Goal: Task Accomplishment & Management: Manage account settings

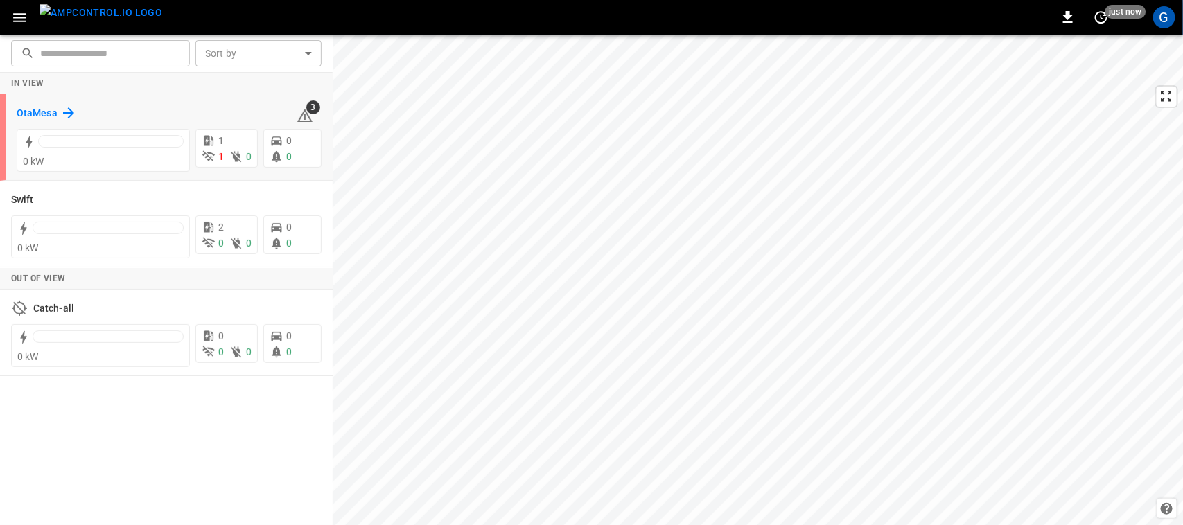
click at [30, 106] on h6 "OtaMesa" at bounding box center [37, 113] width 41 height 15
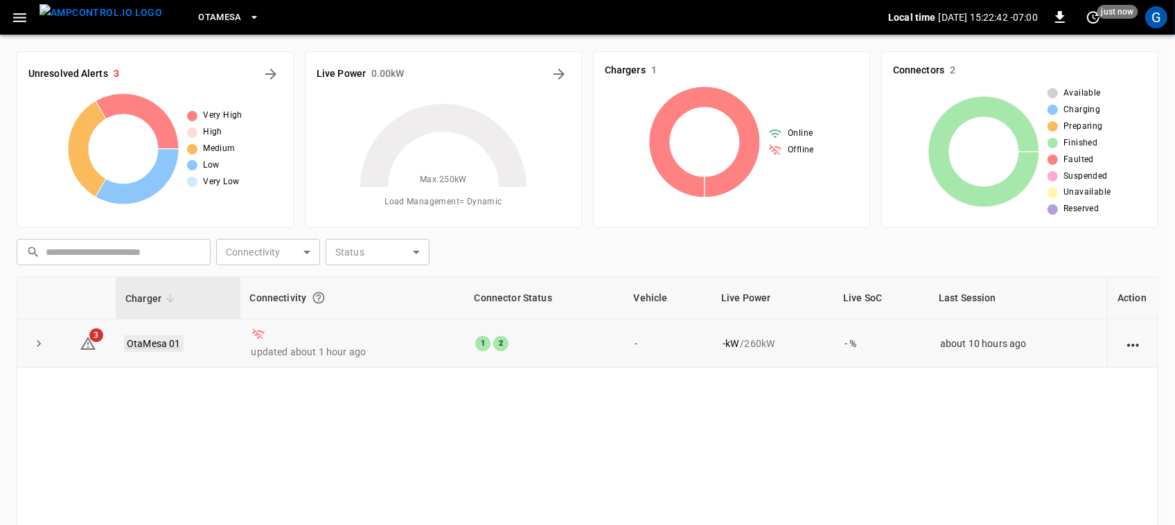
click at [161, 344] on link "OtaMesa 01" at bounding box center [154, 343] width 60 height 17
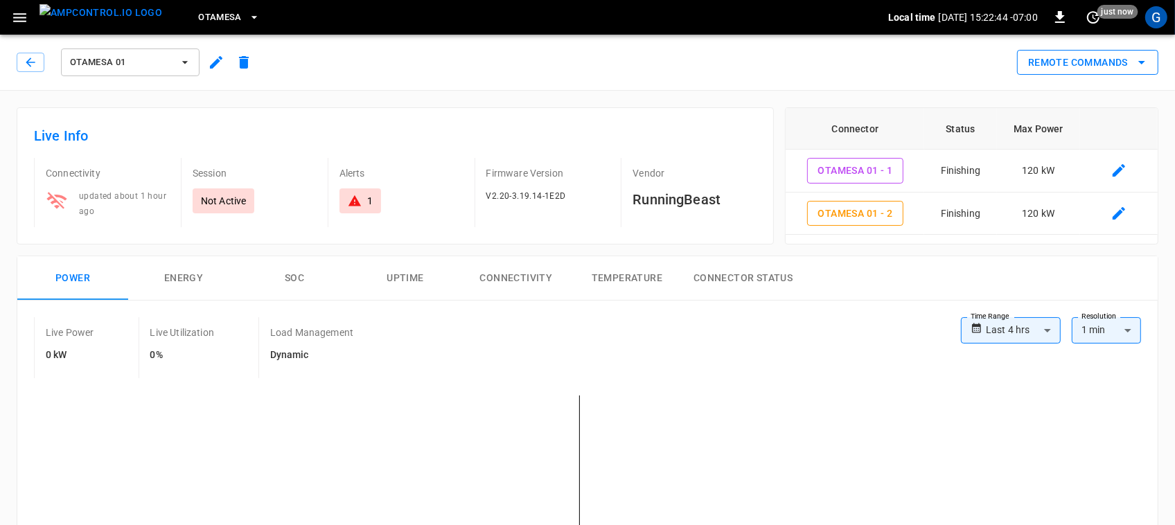
click at [1123, 58] on button "Remote Commands" at bounding box center [1087, 63] width 141 height 26
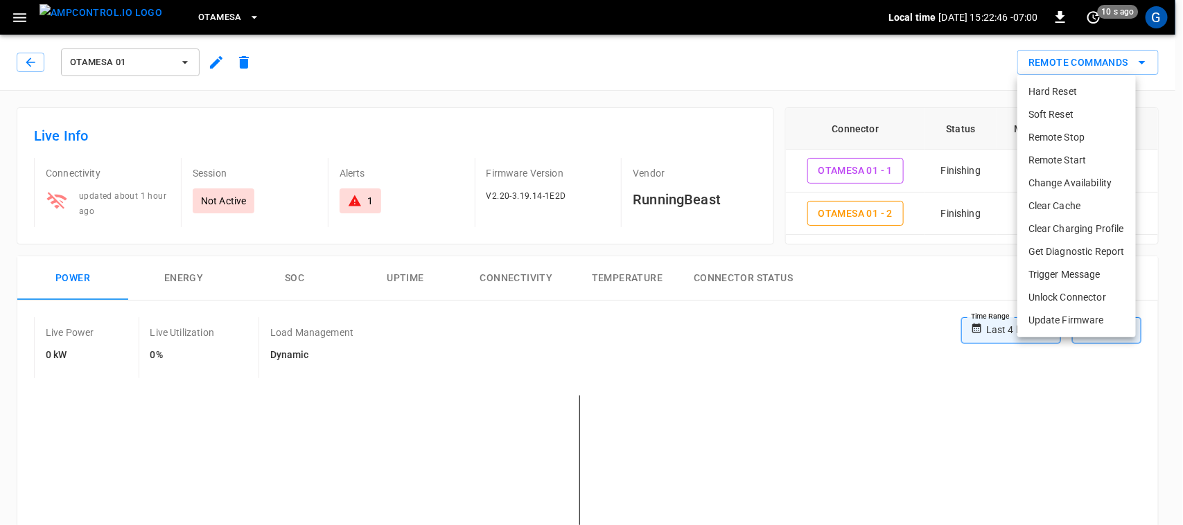
click at [1053, 157] on li "Remote Start" at bounding box center [1076, 160] width 119 height 23
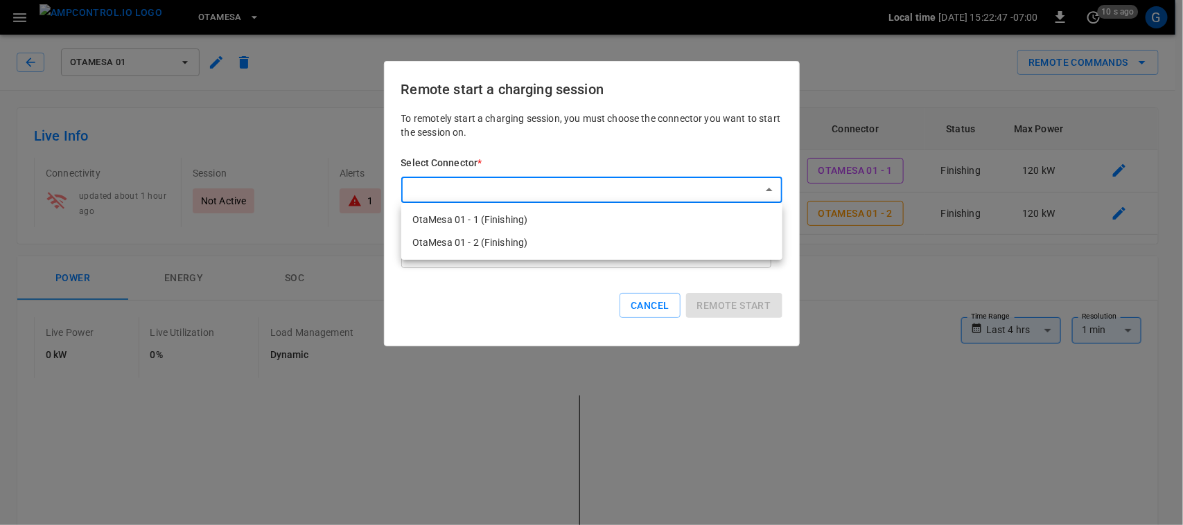
click at [649, 295] on div at bounding box center [591, 262] width 1183 height 525
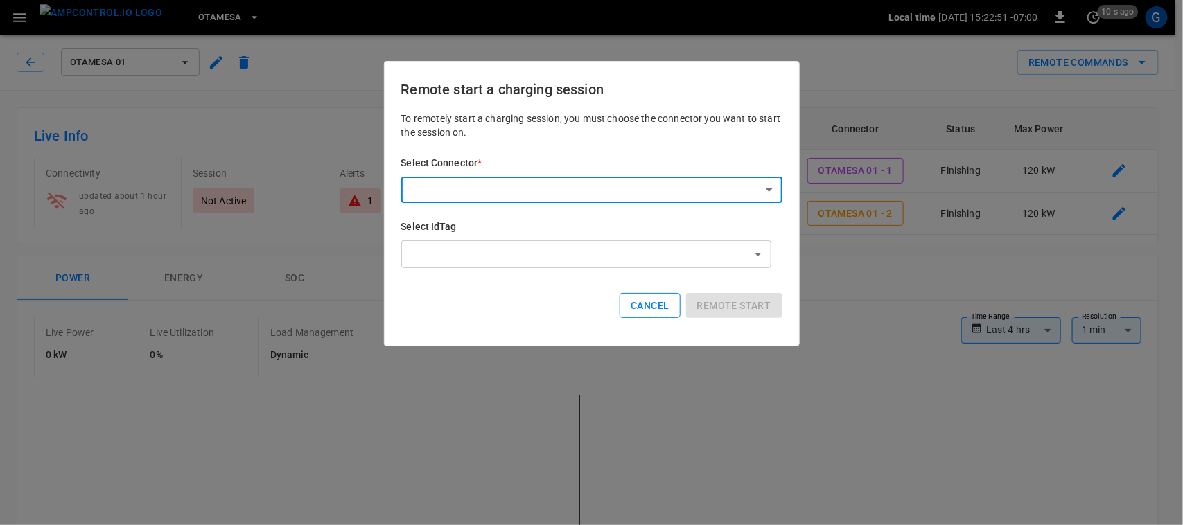
click at [652, 301] on button "Cancel" at bounding box center [650, 306] width 60 height 26
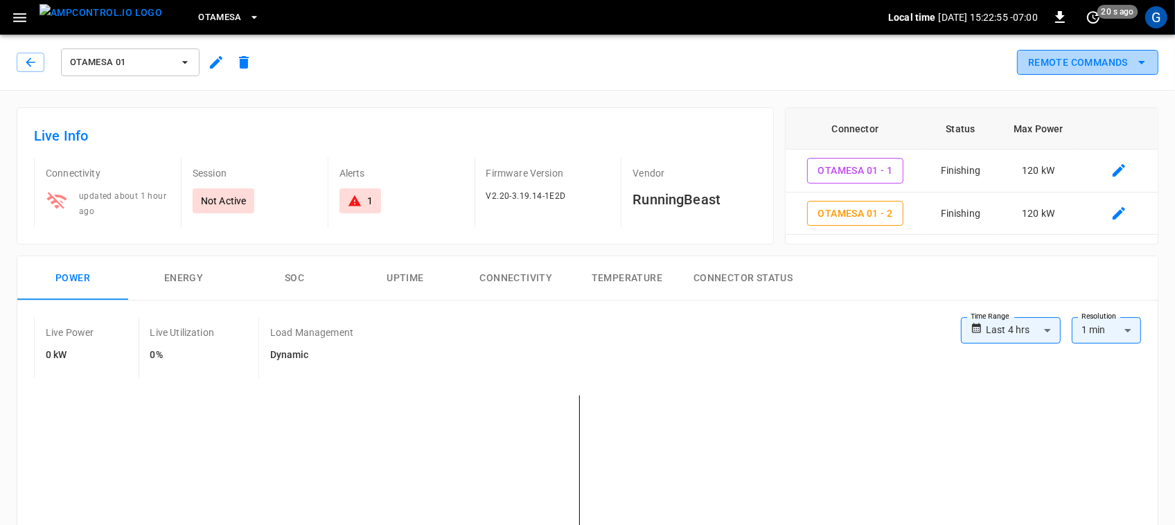
click at [1062, 66] on button "Remote Commands" at bounding box center [1087, 63] width 141 height 26
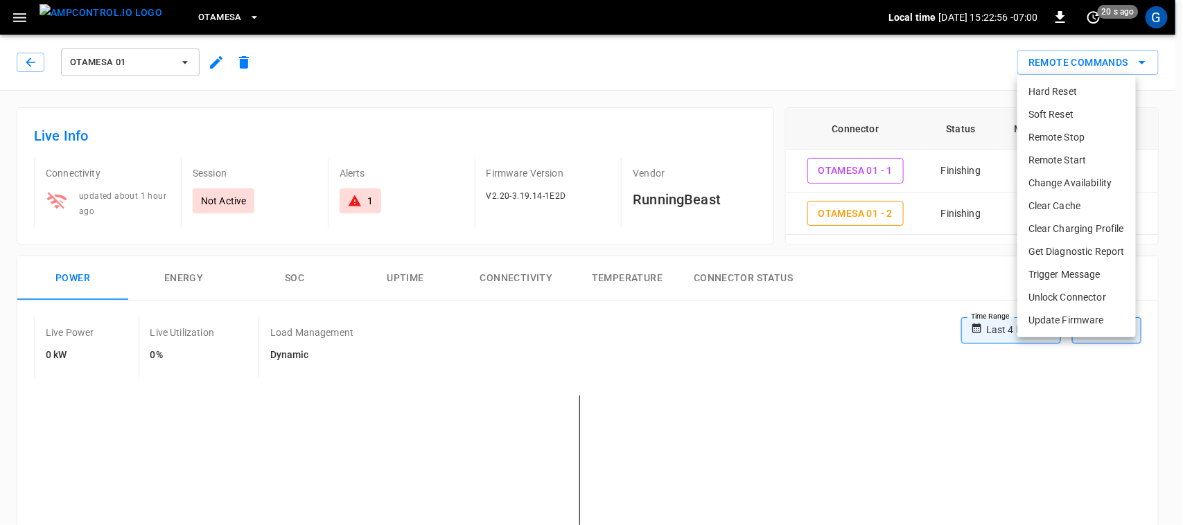
click at [1072, 158] on li "Remote Start" at bounding box center [1076, 160] width 119 height 23
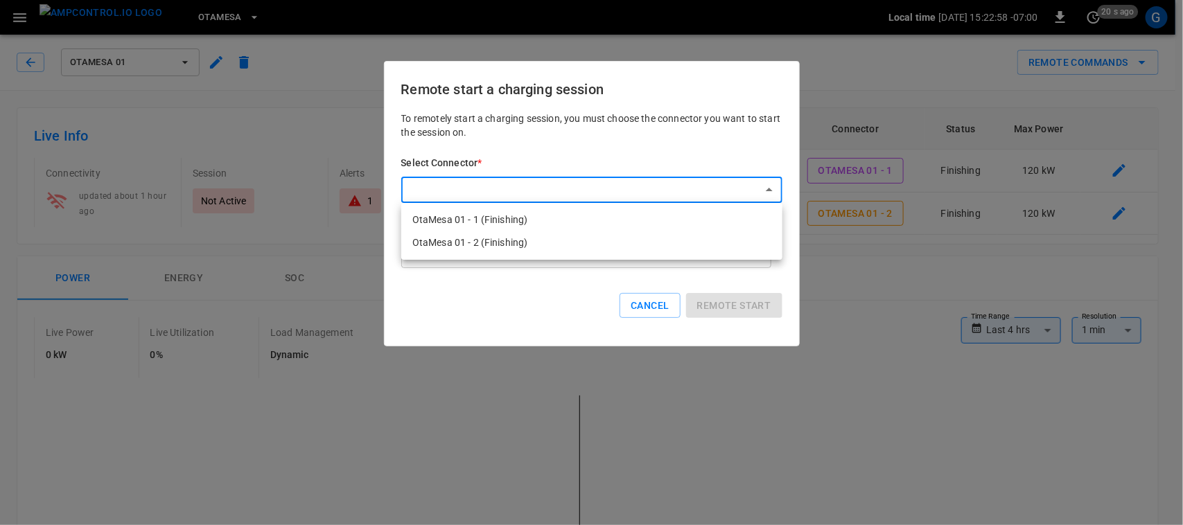
click at [499, 219] on li "OtaMesa 01 - 1 (Finishing)" at bounding box center [591, 220] width 381 height 23
type input "**********"
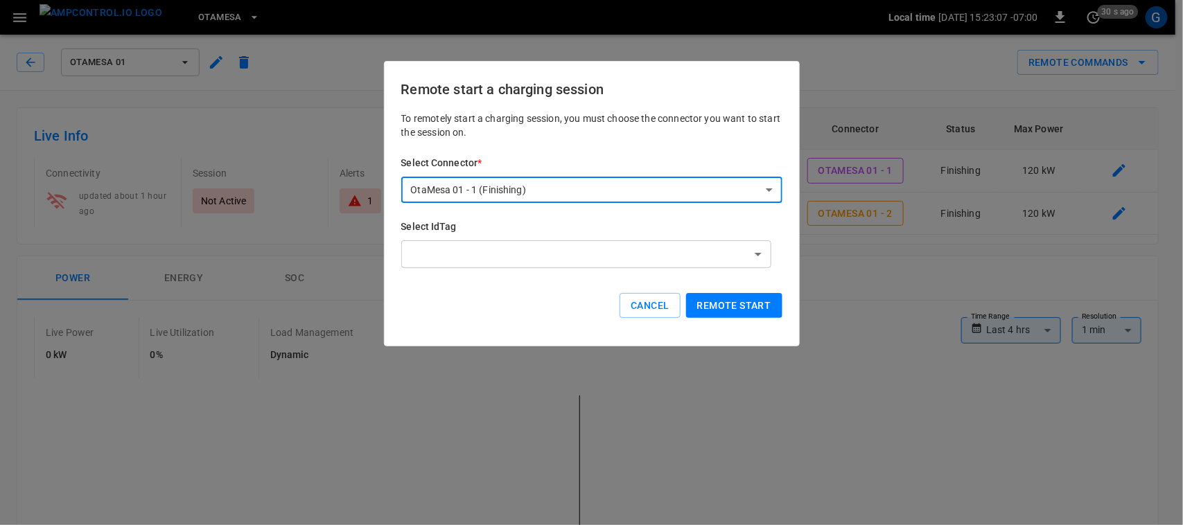
click at [744, 299] on button "Remote start" at bounding box center [734, 306] width 96 height 26
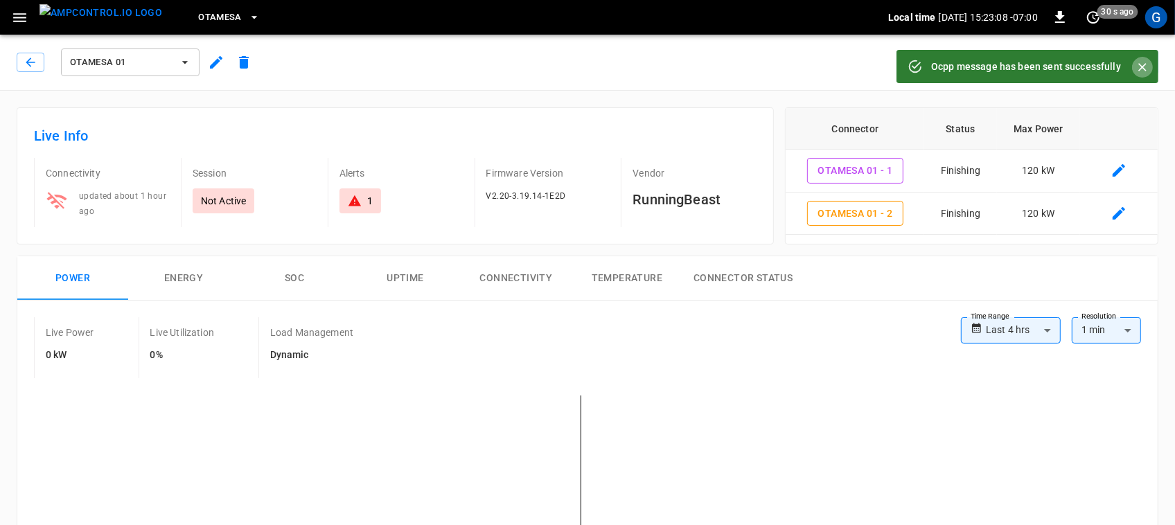
click at [1146, 64] on icon "Close" at bounding box center [1143, 67] width 14 height 14
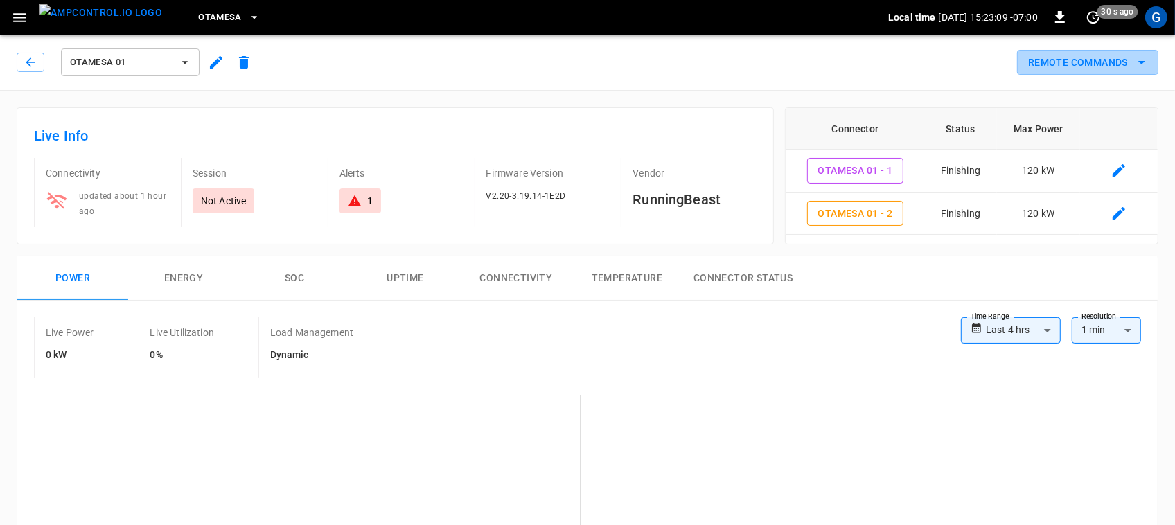
click at [1146, 64] on icon "remote commands options" at bounding box center [1142, 62] width 17 height 17
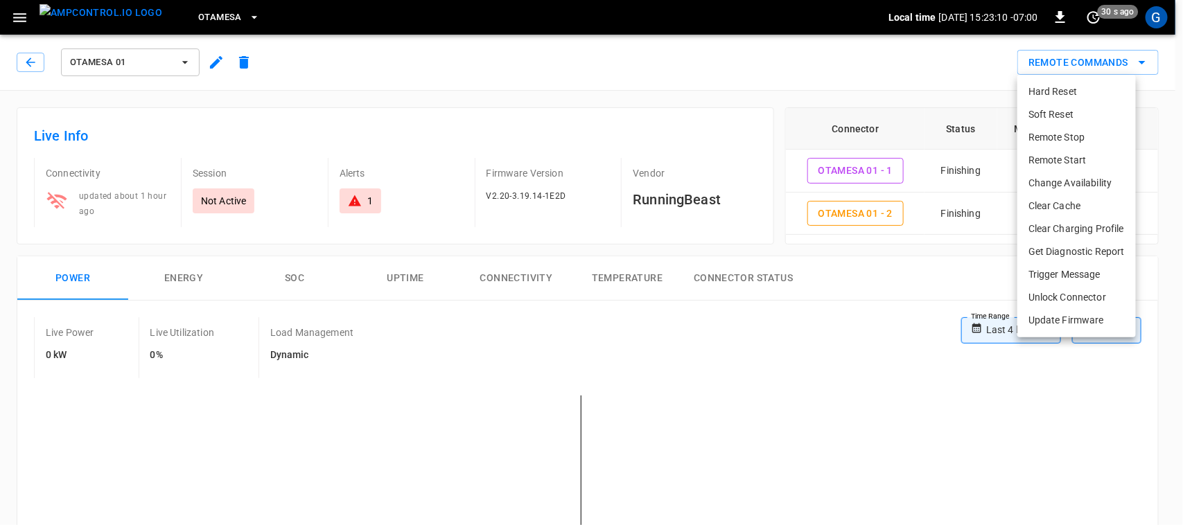
click at [1024, 165] on li "Remote Start" at bounding box center [1076, 160] width 119 height 23
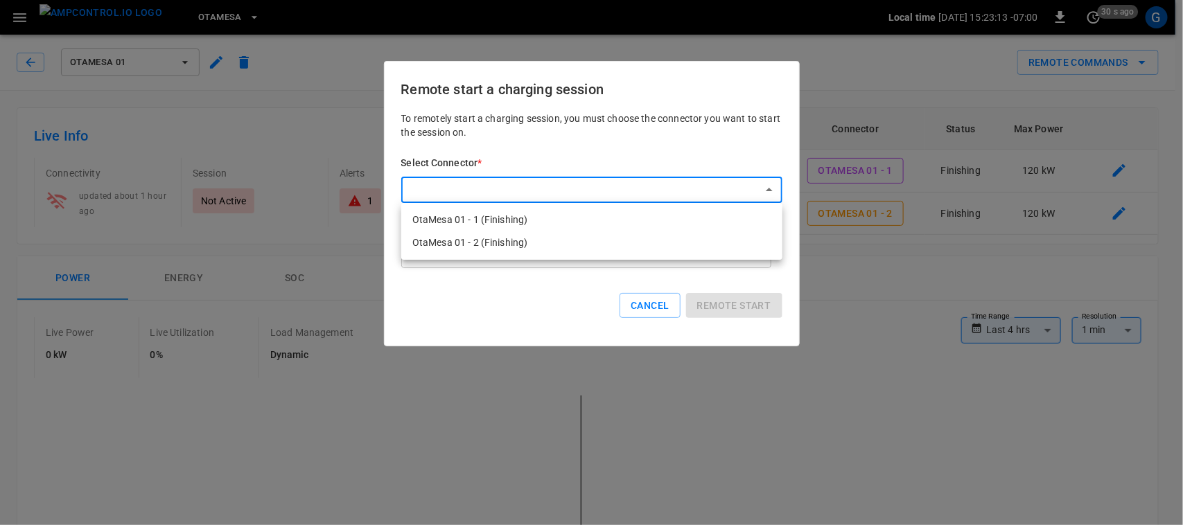
click at [587, 247] on li "OtaMesa 01 - 2 (Finishing)" at bounding box center [591, 242] width 381 height 23
type input "**********"
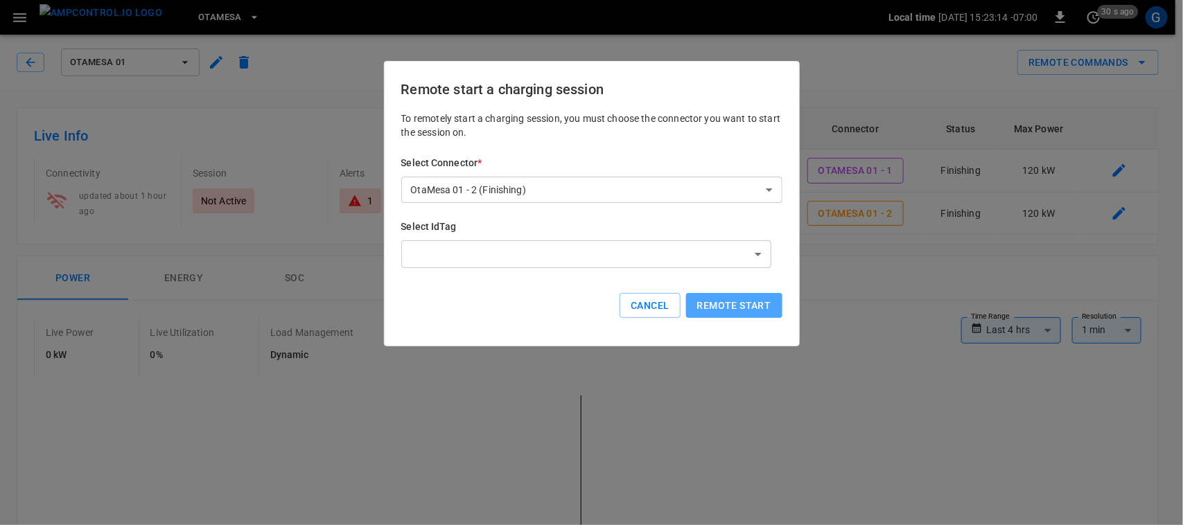
click at [716, 303] on button "Remote start" at bounding box center [734, 306] width 96 height 26
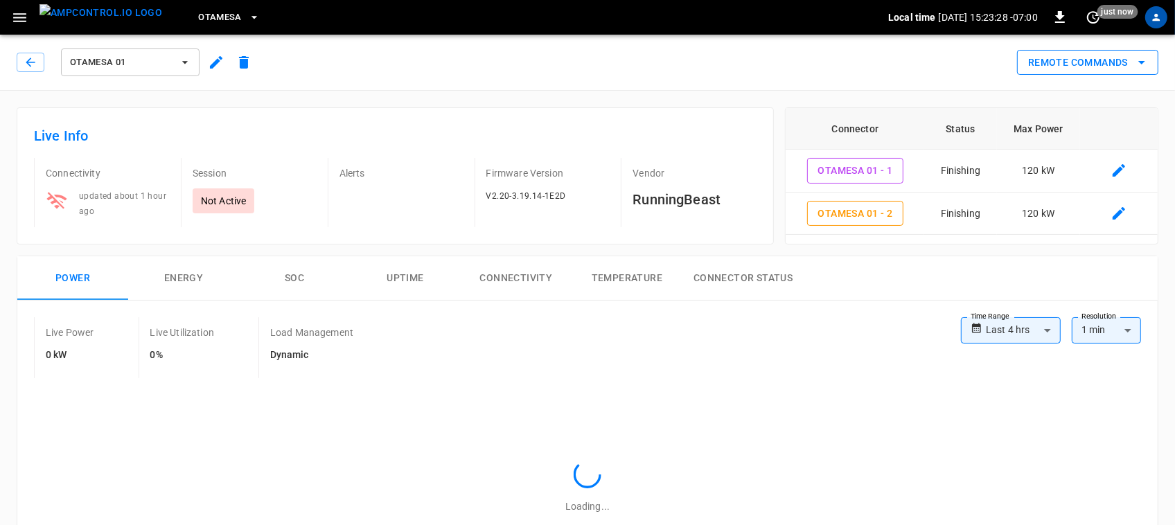
click at [1055, 53] on button "Remote Commands" at bounding box center [1087, 63] width 141 height 26
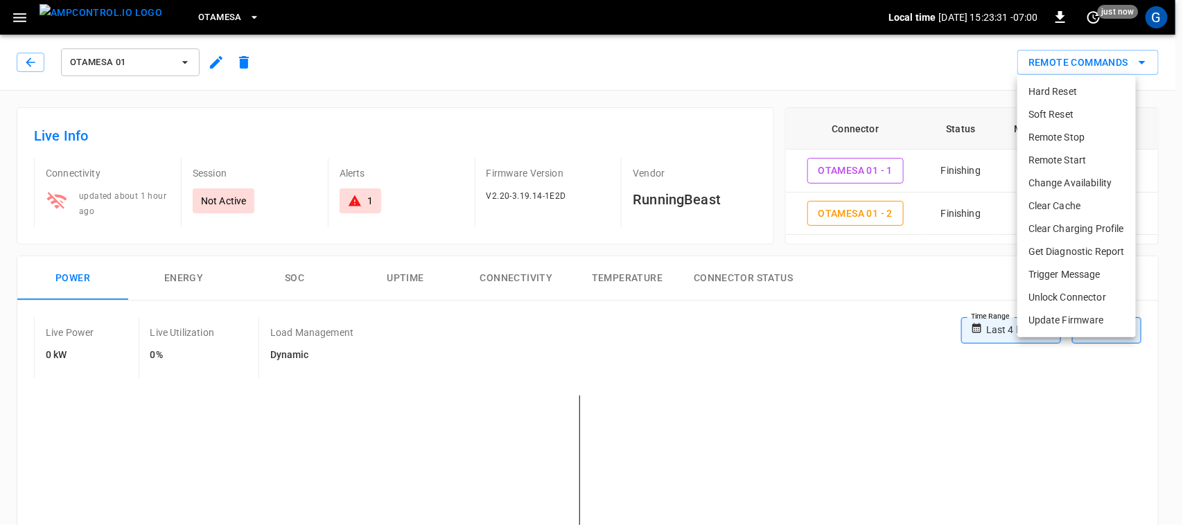
click at [1071, 163] on li "Remote Start" at bounding box center [1076, 160] width 119 height 23
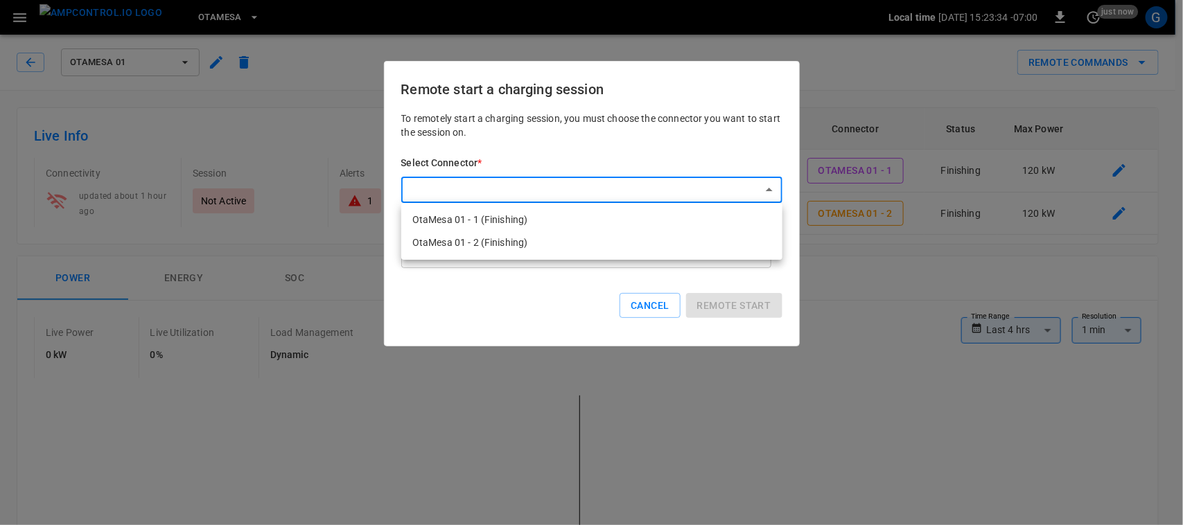
click at [664, 295] on div at bounding box center [591, 262] width 1183 height 525
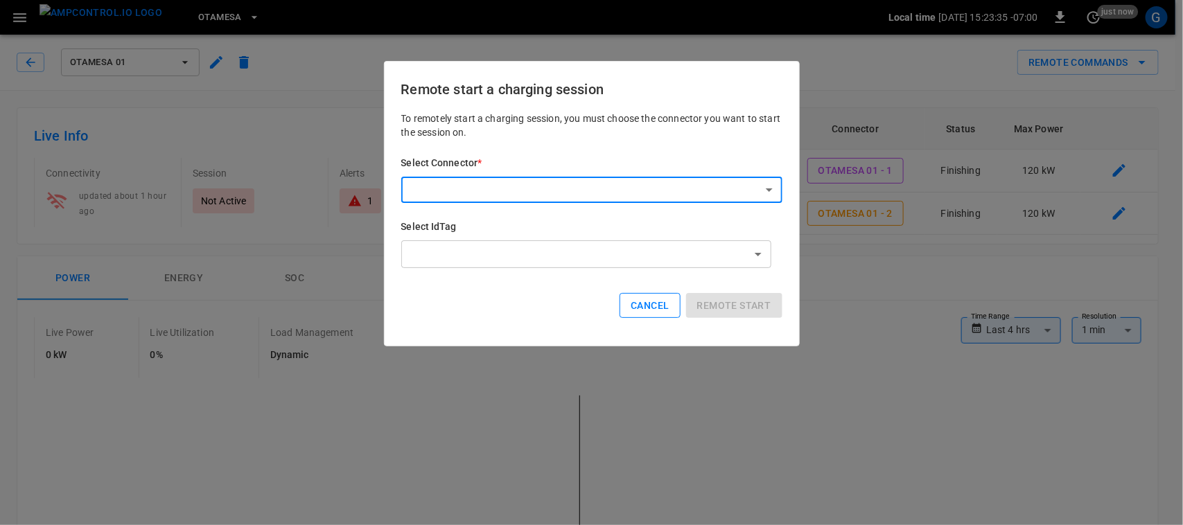
click at [673, 307] on button "Cancel" at bounding box center [650, 306] width 60 height 26
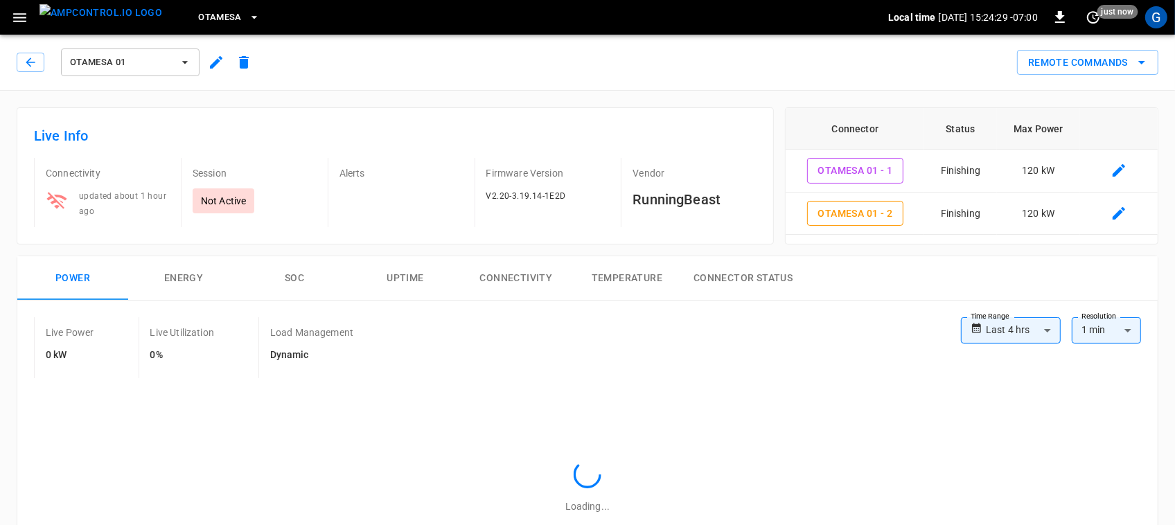
click at [1051, 61] on button "Remote Commands" at bounding box center [1087, 63] width 141 height 26
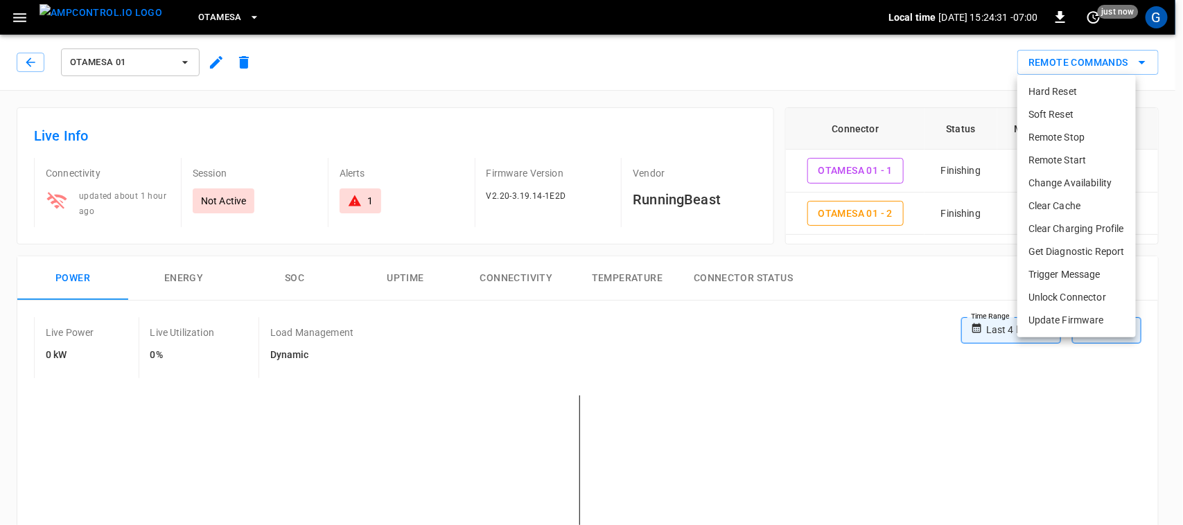
click at [1071, 157] on li "Remote Start" at bounding box center [1076, 160] width 119 height 23
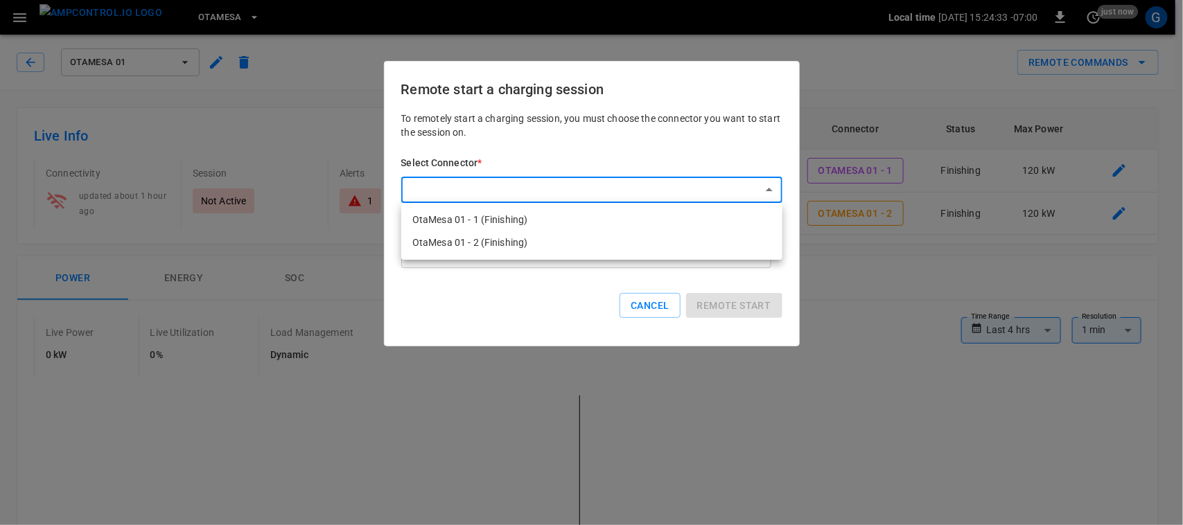
click at [641, 305] on div at bounding box center [591, 262] width 1183 height 525
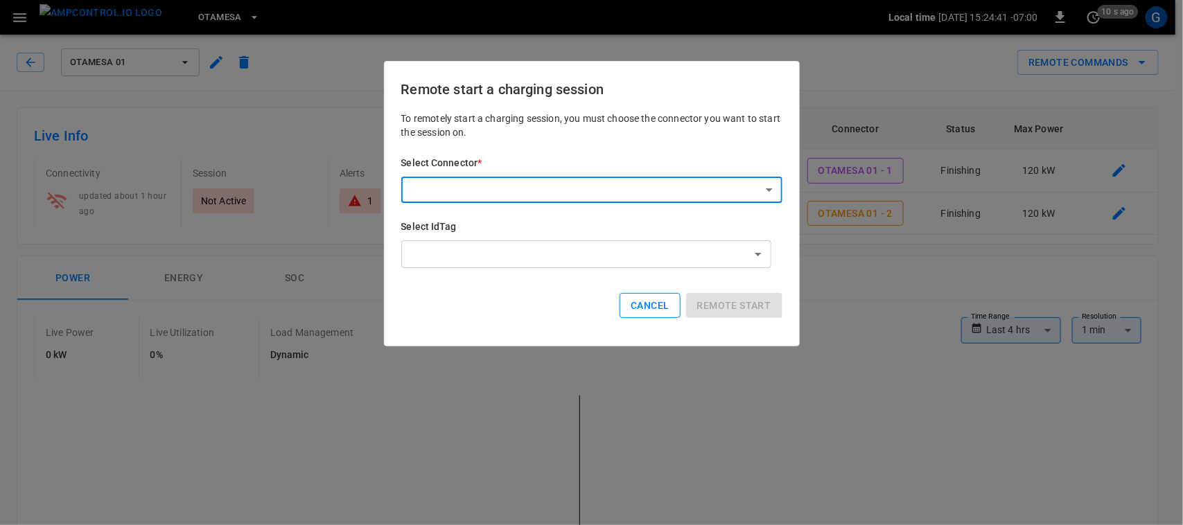
click at [654, 304] on button "Cancel" at bounding box center [650, 306] width 60 height 26
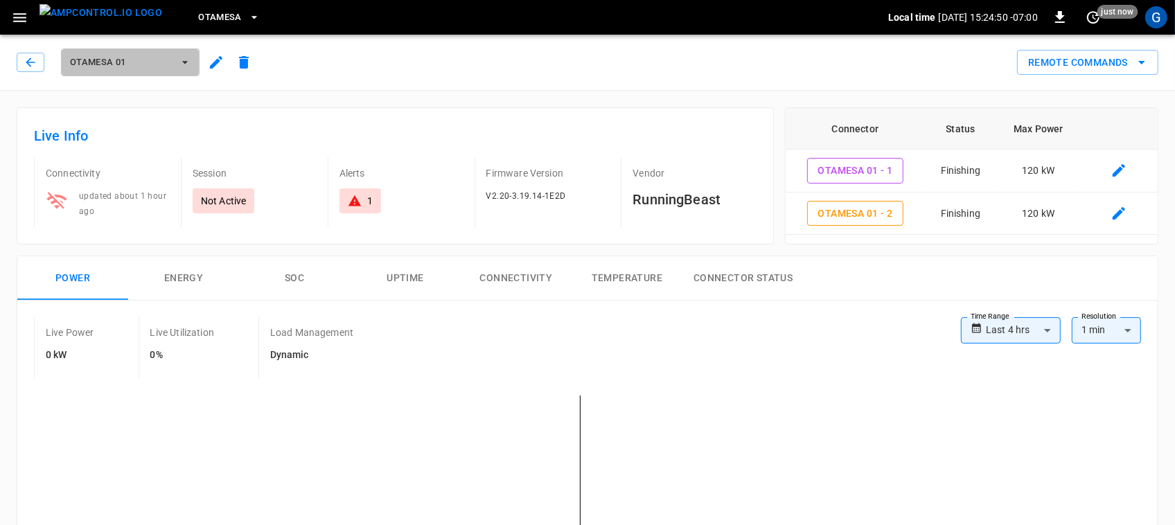
click at [119, 55] on span "OtaMesa 01" at bounding box center [121, 63] width 103 height 16
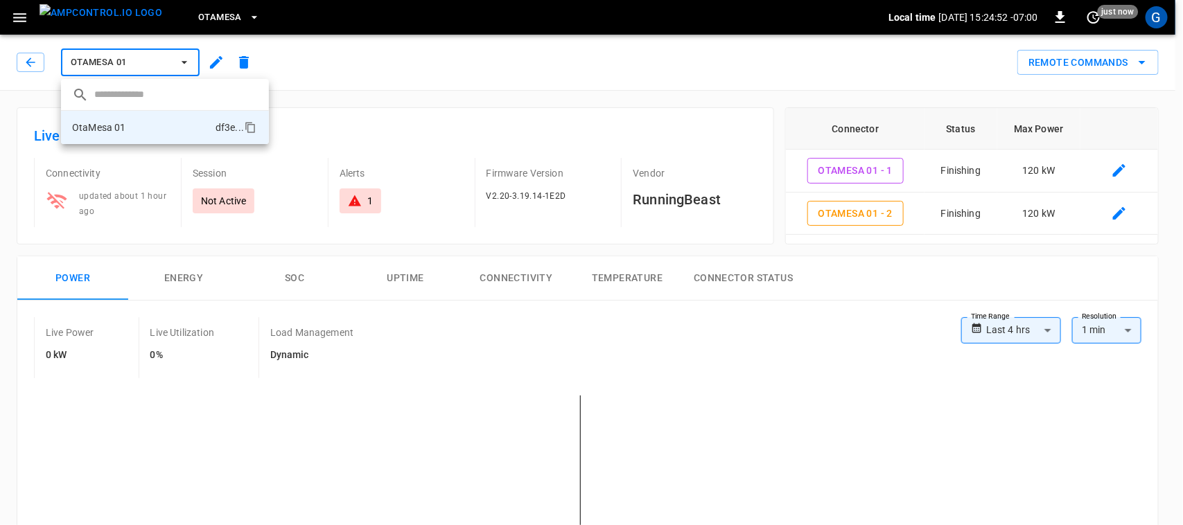
click at [367, 54] on div at bounding box center [591, 262] width 1183 height 525
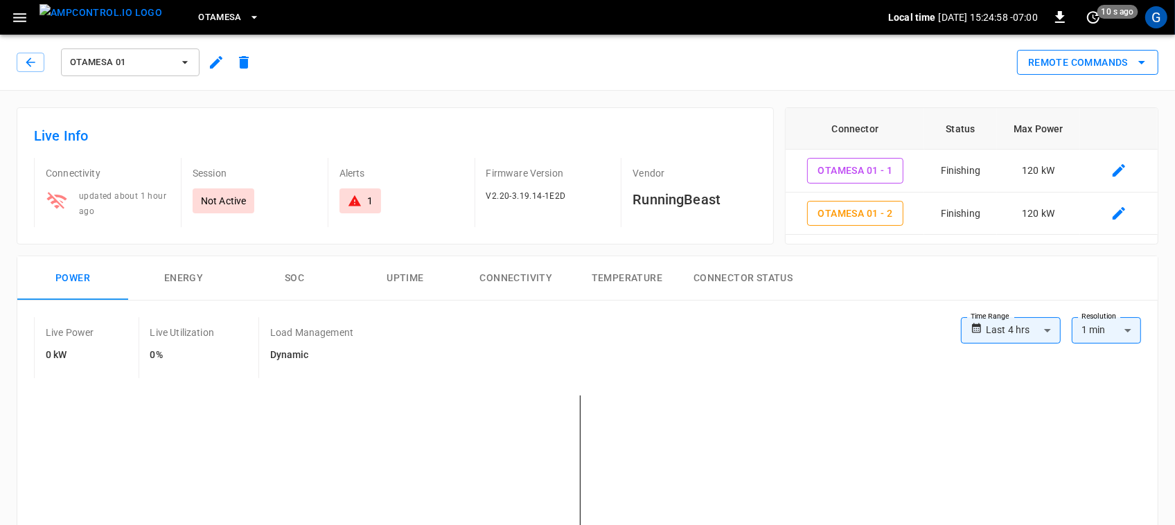
click at [1042, 68] on button "Remote Commands" at bounding box center [1087, 63] width 141 height 26
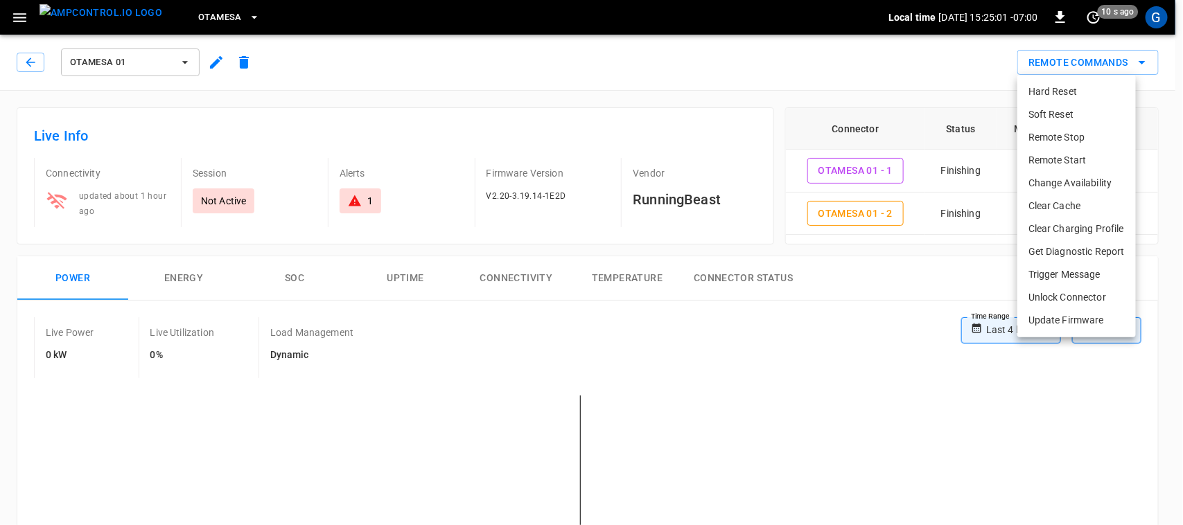
click at [1083, 151] on li "Remote Start" at bounding box center [1076, 160] width 119 height 23
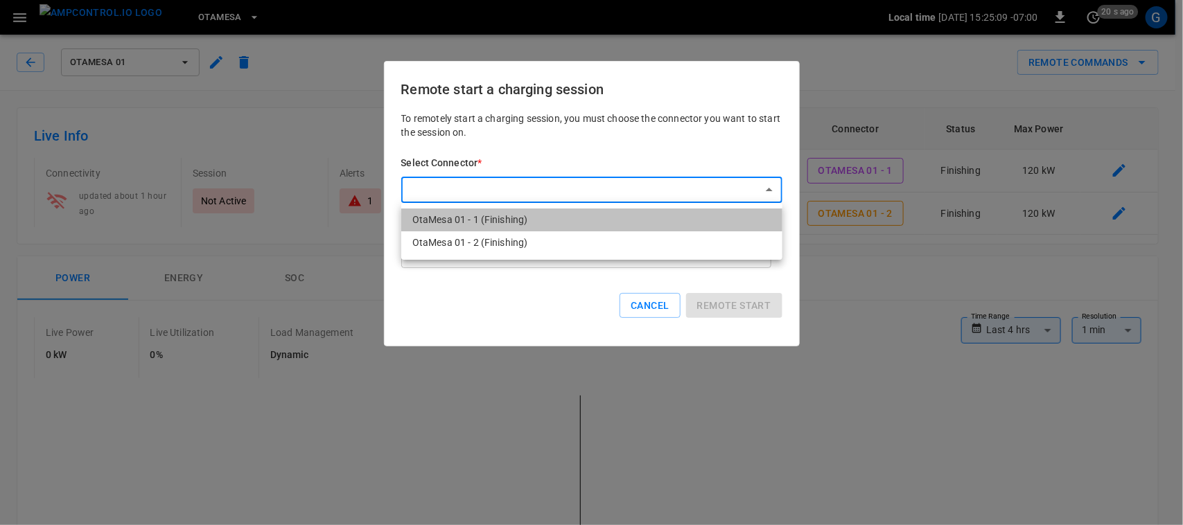
click at [529, 216] on li "OtaMesa 01 - 1 (Finishing)" at bounding box center [591, 220] width 381 height 23
type input "**********"
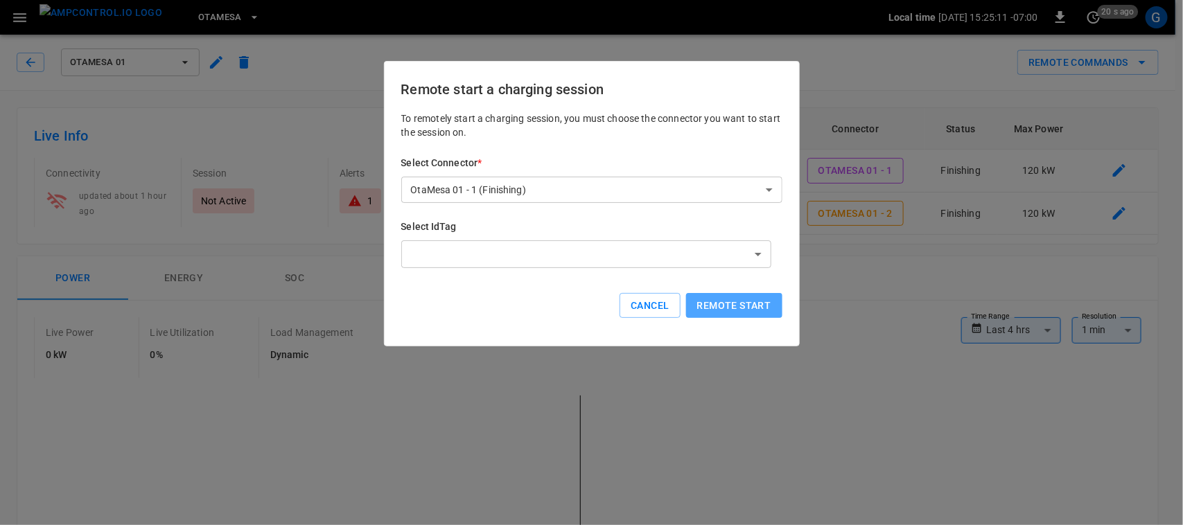
click at [771, 301] on button "Remote start" at bounding box center [734, 306] width 96 height 26
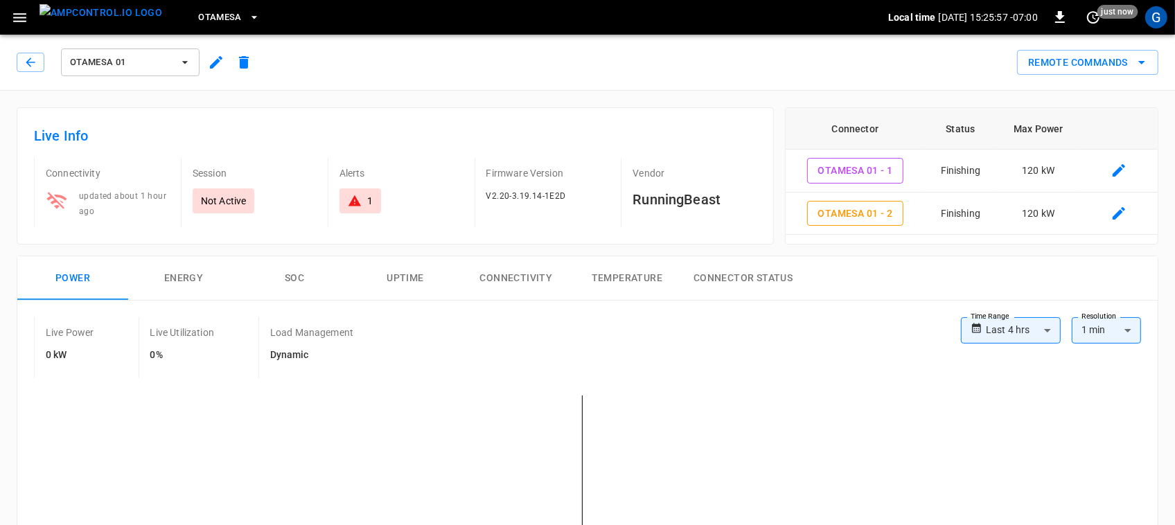
drag, startPoint x: 1113, startPoint y: 179, endPoint x: 832, endPoint y: 313, distance: 311.9
click at [832, 313] on div "**********" at bounding box center [587, 526] width 1141 height 450
drag, startPoint x: 21, startPoint y: 12, endPoint x: 12, endPoint y: 16, distance: 9.7
click at [12, 16] on icon "button" at bounding box center [19, 17] width 17 height 17
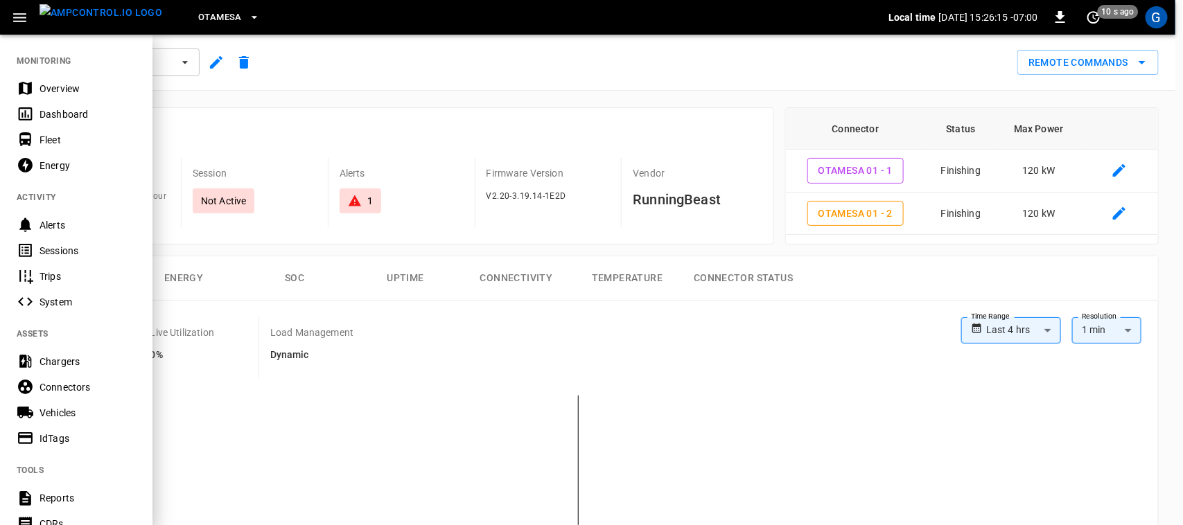
click at [71, 107] on div "Dashboard" at bounding box center [88, 114] width 96 height 14
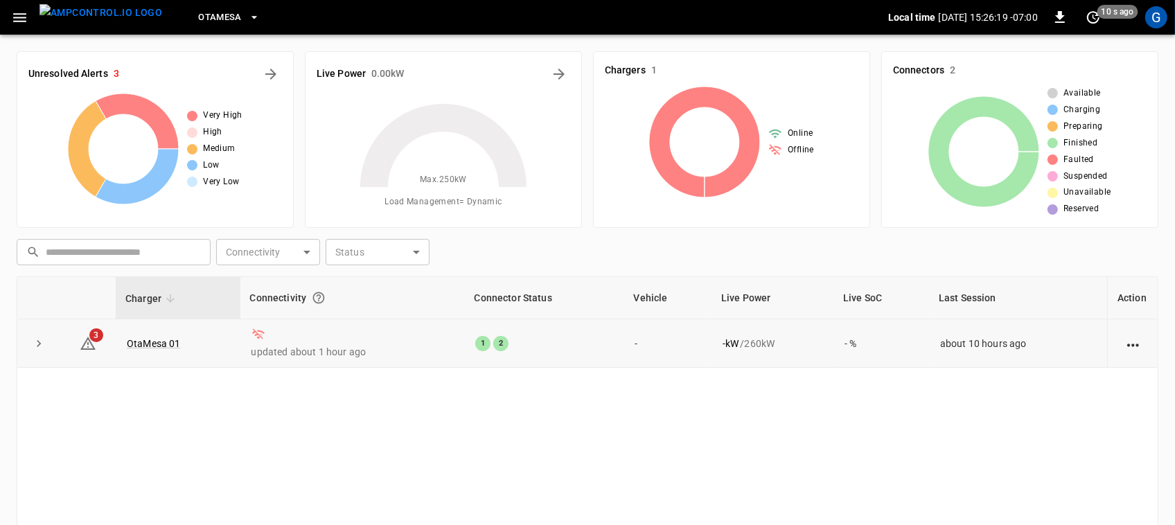
click at [259, 333] on icon at bounding box center [258, 334] width 12 height 10
click at [161, 344] on link "OtaMesa 01" at bounding box center [154, 343] width 60 height 17
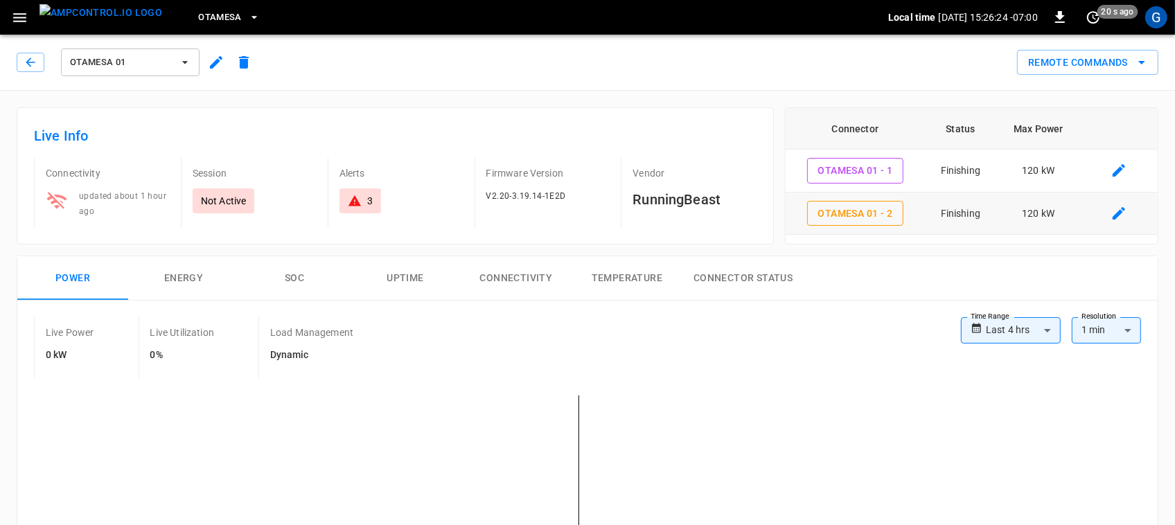
click at [952, 215] on td "Finishing" at bounding box center [961, 214] width 72 height 43
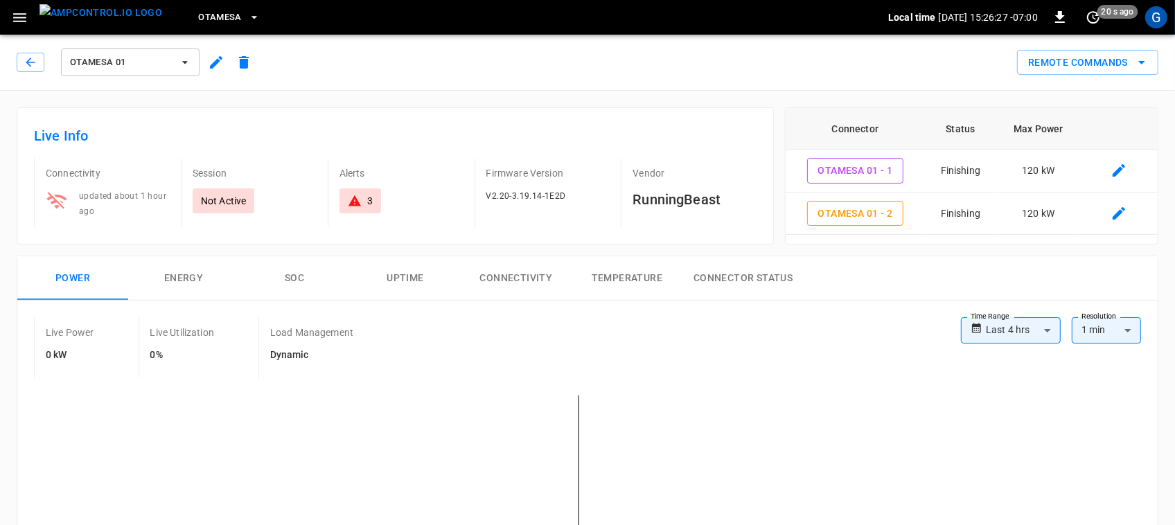
click at [936, 245] on div "**********" at bounding box center [582, 500] width 1153 height 511
click at [1052, 67] on button "Remote Commands" at bounding box center [1087, 63] width 141 height 26
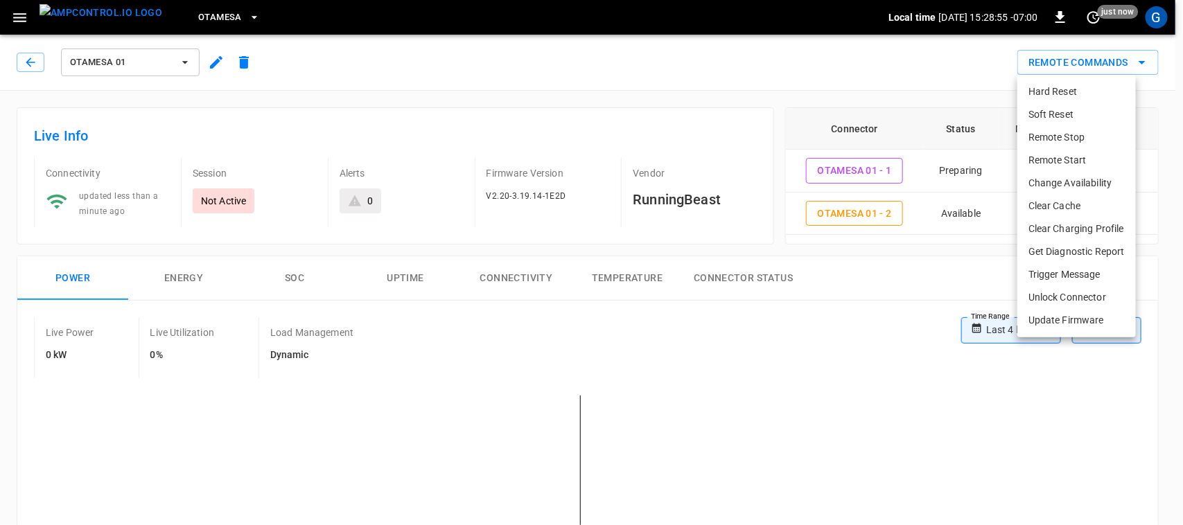
click at [1040, 157] on li "Remote Start" at bounding box center [1076, 160] width 119 height 23
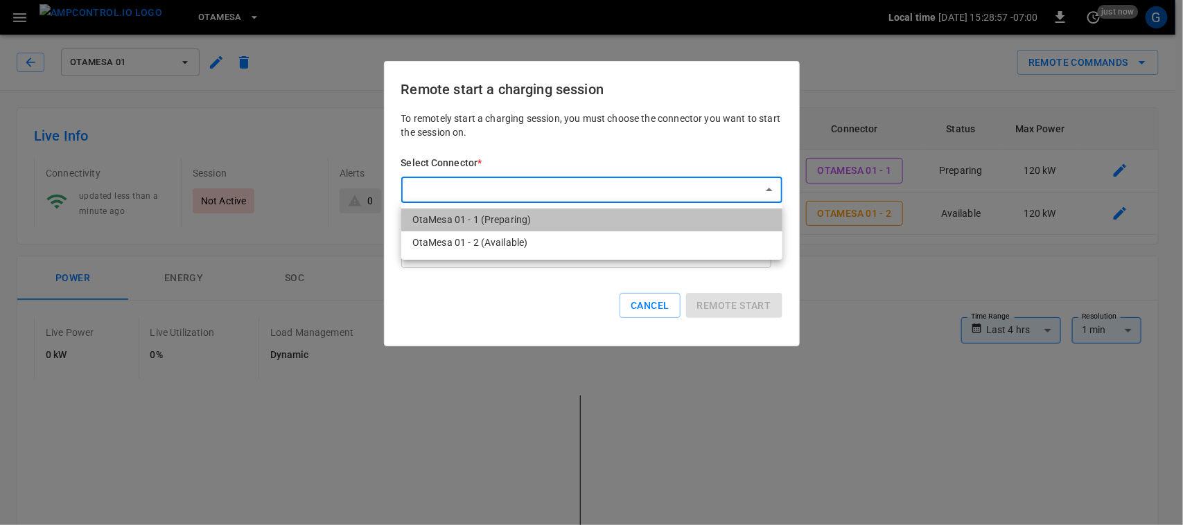
click at [688, 220] on li "OtaMesa 01 - 1 (Preparing)" at bounding box center [591, 220] width 381 height 23
type input "**********"
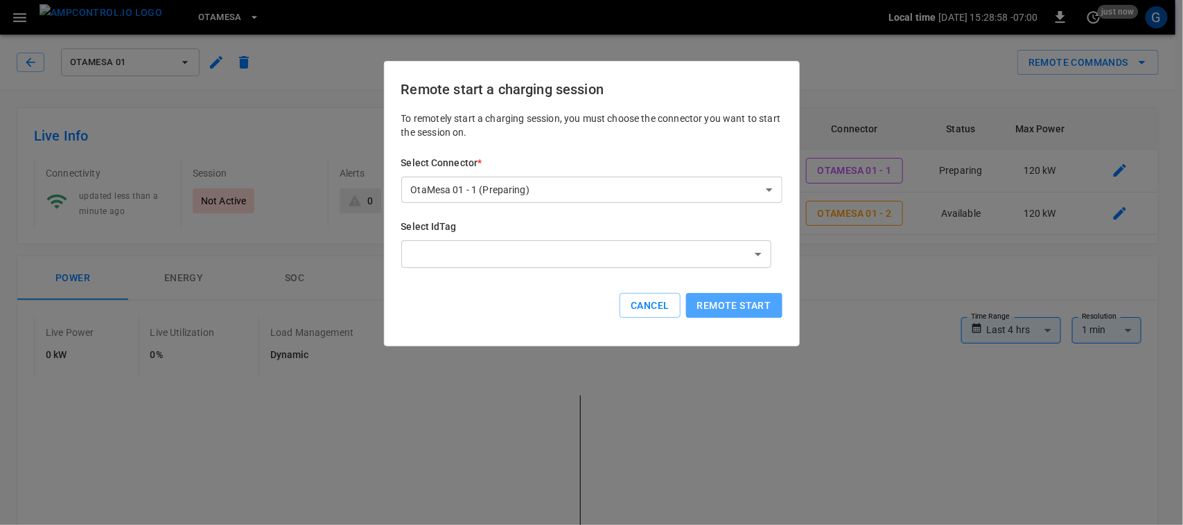
click at [728, 306] on button "Remote start" at bounding box center [734, 306] width 96 height 26
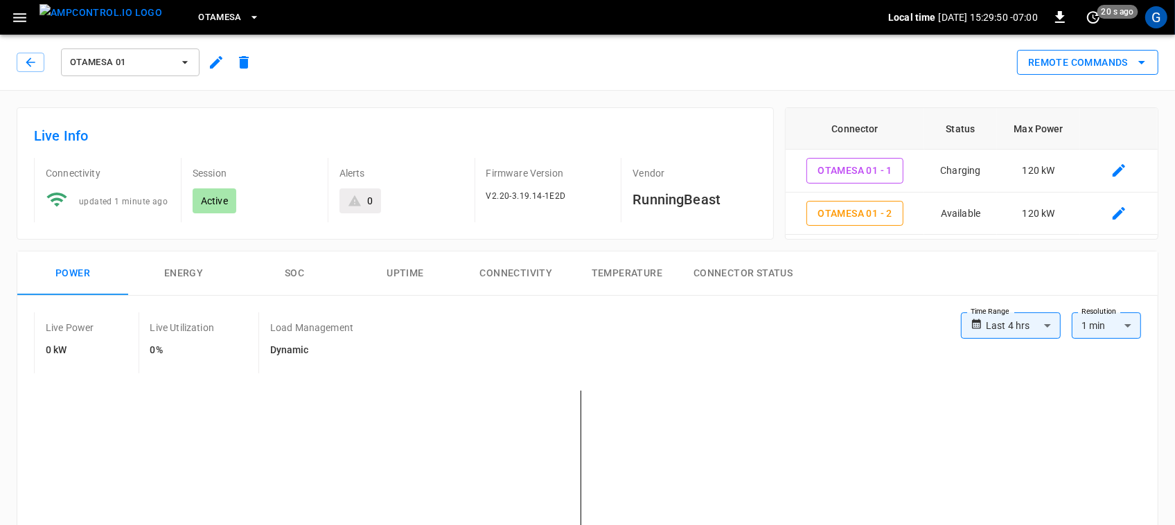
click at [1139, 60] on icon "remote commands options" at bounding box center [1142, 62] width 17 height 17
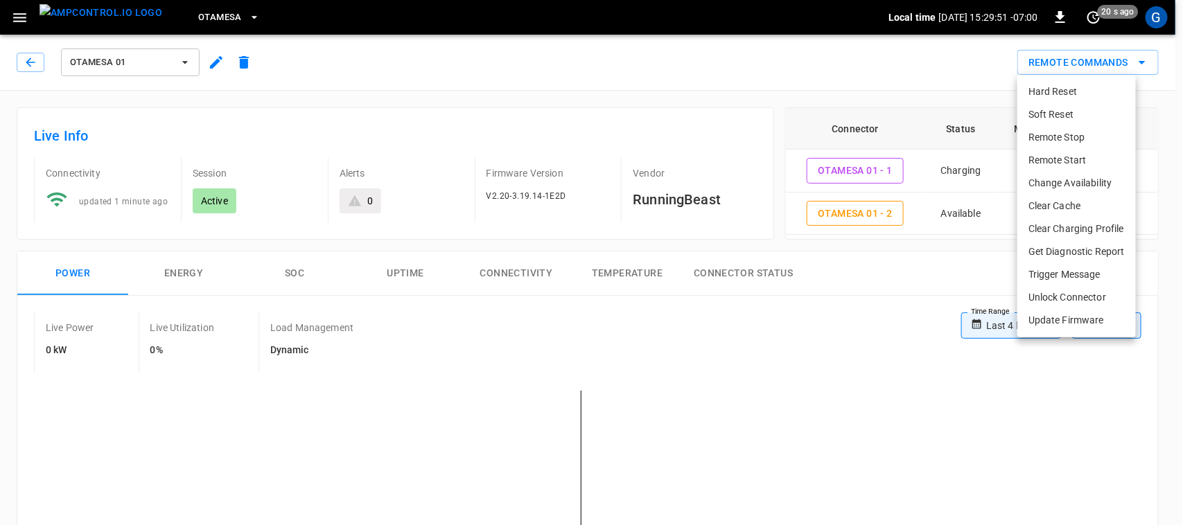
click at [1107, 152] on li "Remote Start" at bounding box center [1076, 160] width 119 height 23
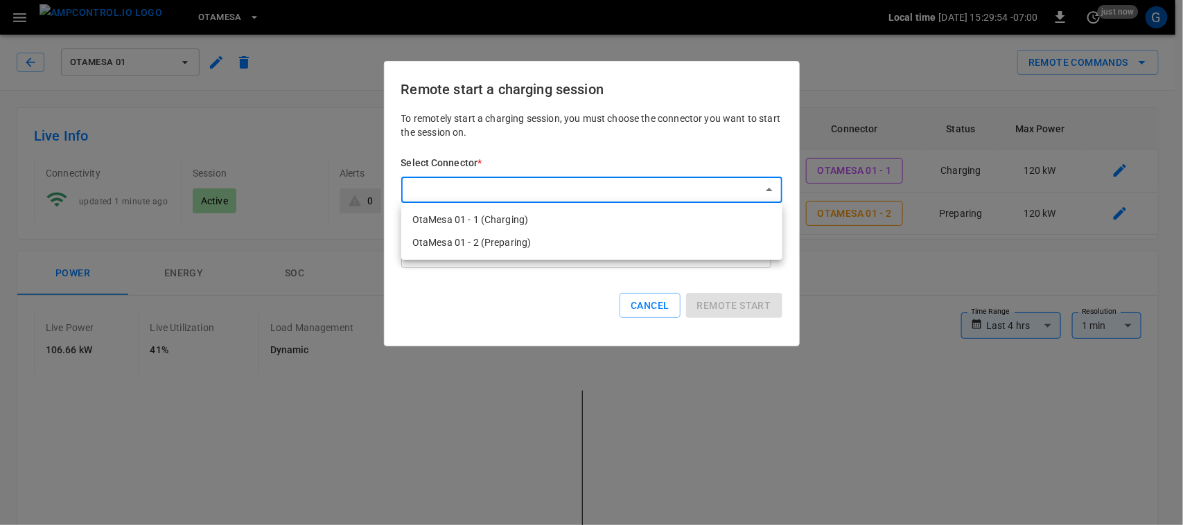
drag, startPoint x: 539, startPoint y: 196, endPoint x: 541, endPoint y: 243, distance: 47.2
click at [541, 243] on div "OtaMesa 01 - 1 (Charging) OtaMesa 01 - 2 (Preparing)" at bounding box center [591, 262] width 1183 height 525
click at [541, 243] on li "OtaMesa 01 - 2 (Preparing)" at bounding box center [591, 242] width 381 height 23
type input "**********"
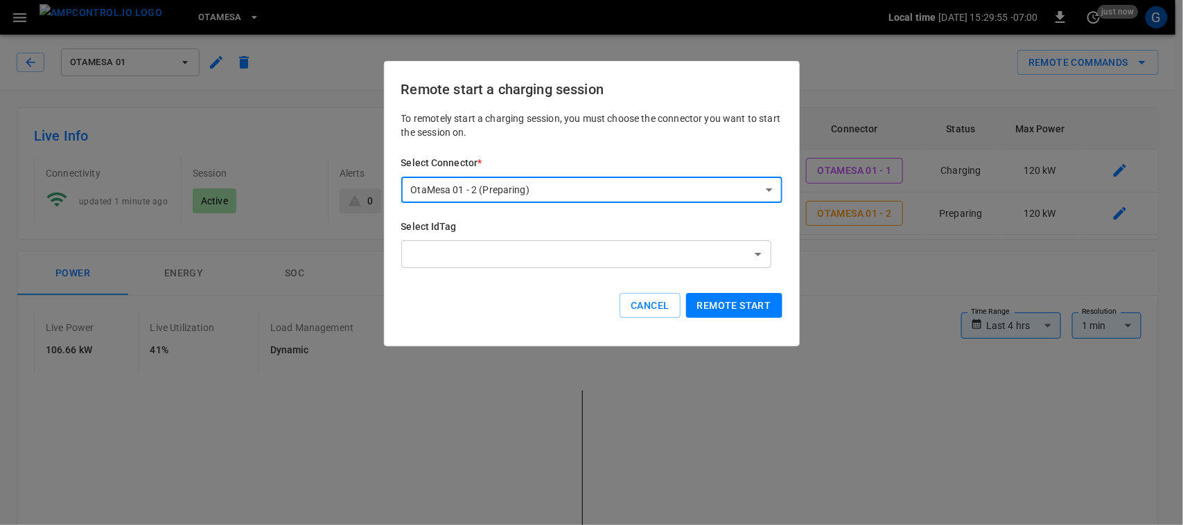
click at [766, 312] on button "Remote start" at bounding box center [734, 306] width 96 height 26
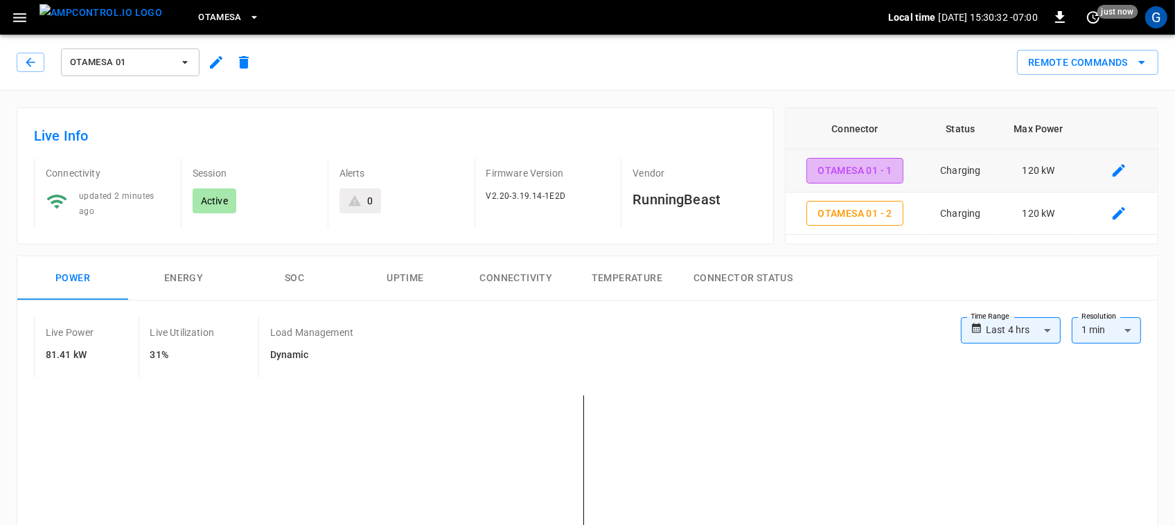
click at [896, 172] on button "OtaMesa 01 - 1" at bounding box center [855, 171] width 97 height 26
type input "**********"
click at [1116, 168] on icon "connector table" at bounding box center [1119, 170] width 17 height 17
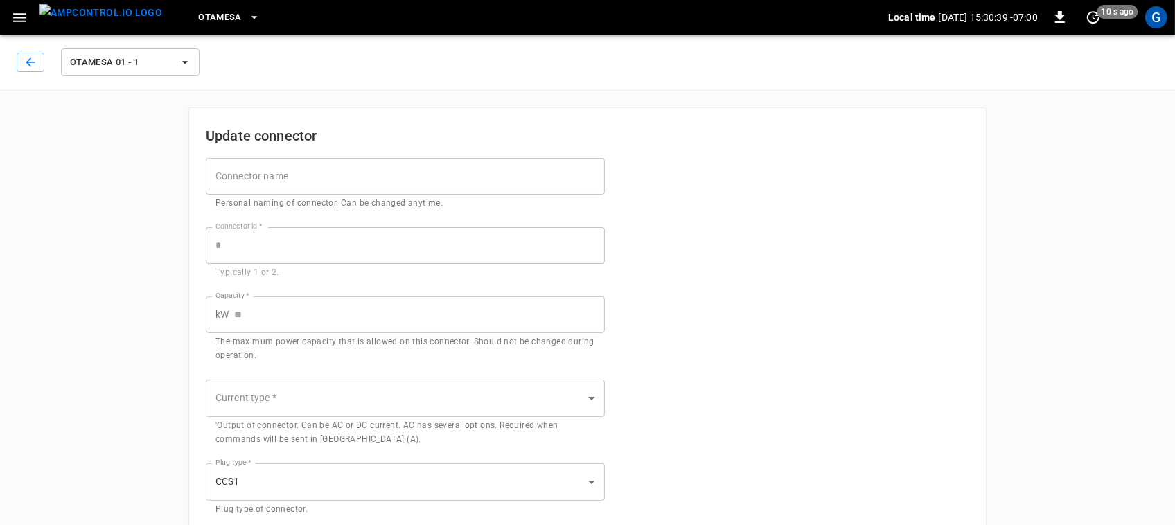
type input "***"
type input "**"
type input "***"
type input "*"
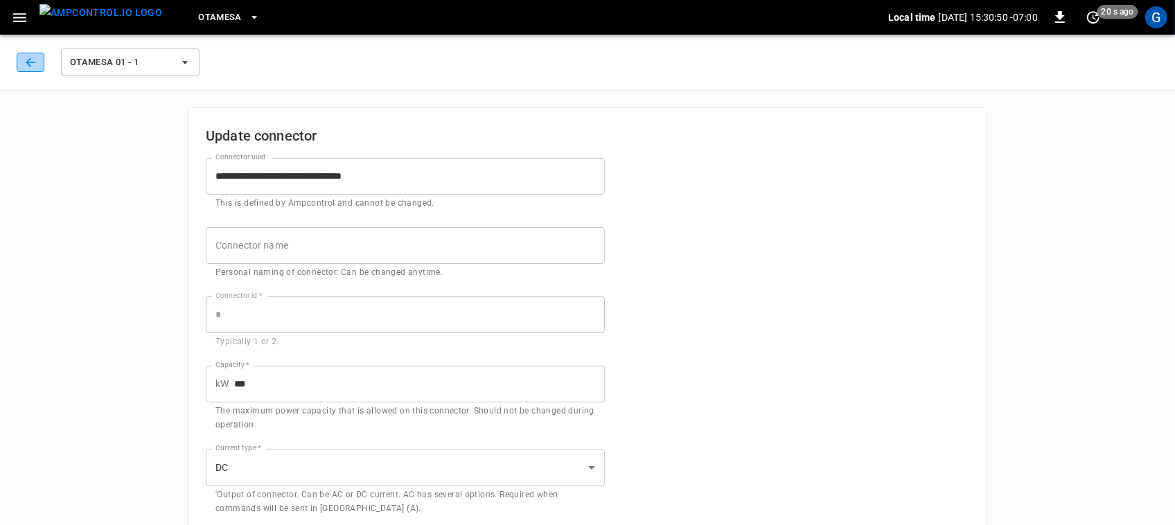
click at [28, 59] on icon "button" at bounding box center [31, 62] width 14 height 14
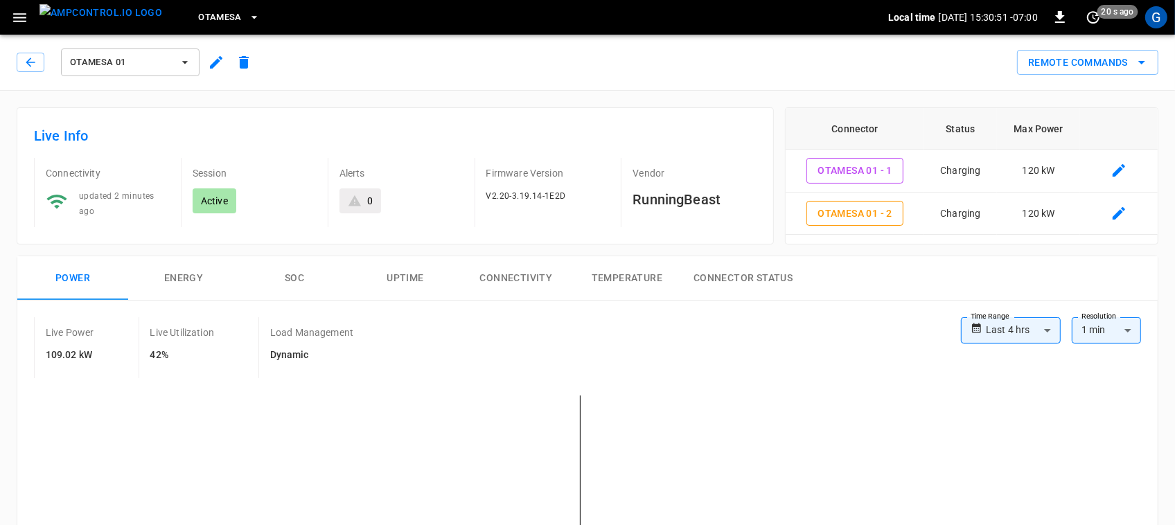
type input "**********"
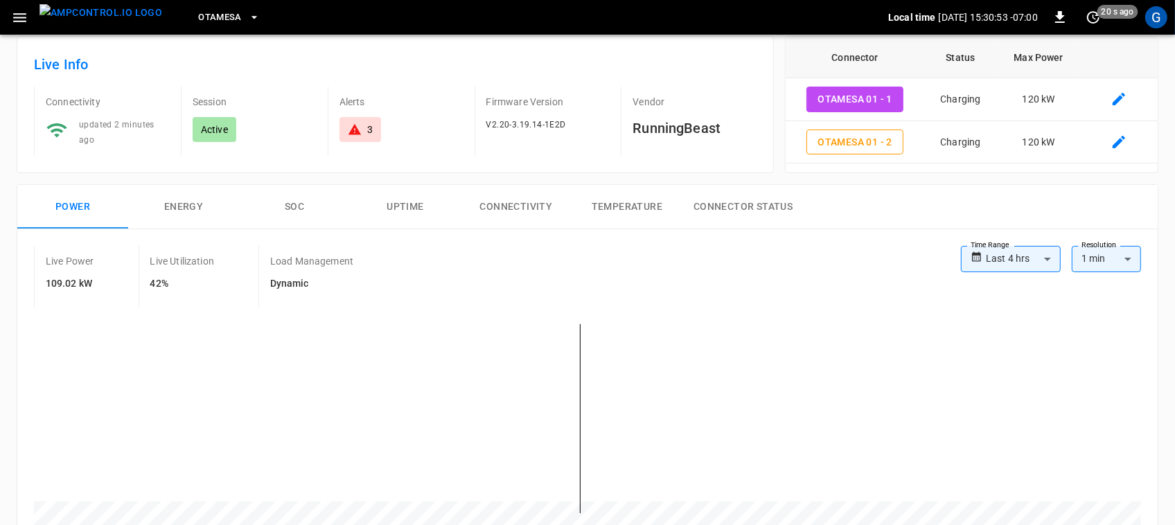
scroll to position [74, 0]
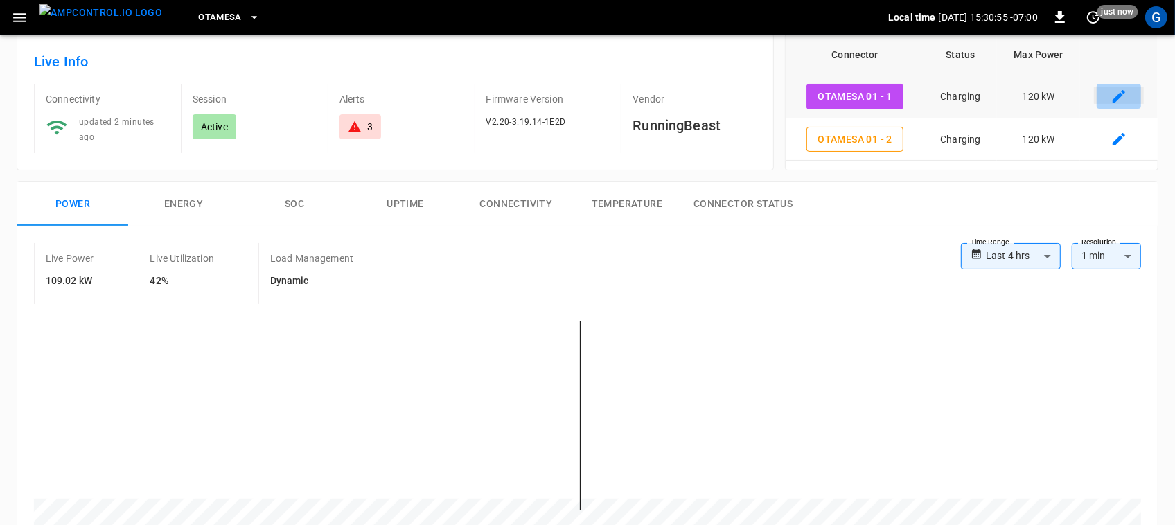
click at [1117, 97] on icon "connector table" at bounding box center [1119, 96] width 12 height 12
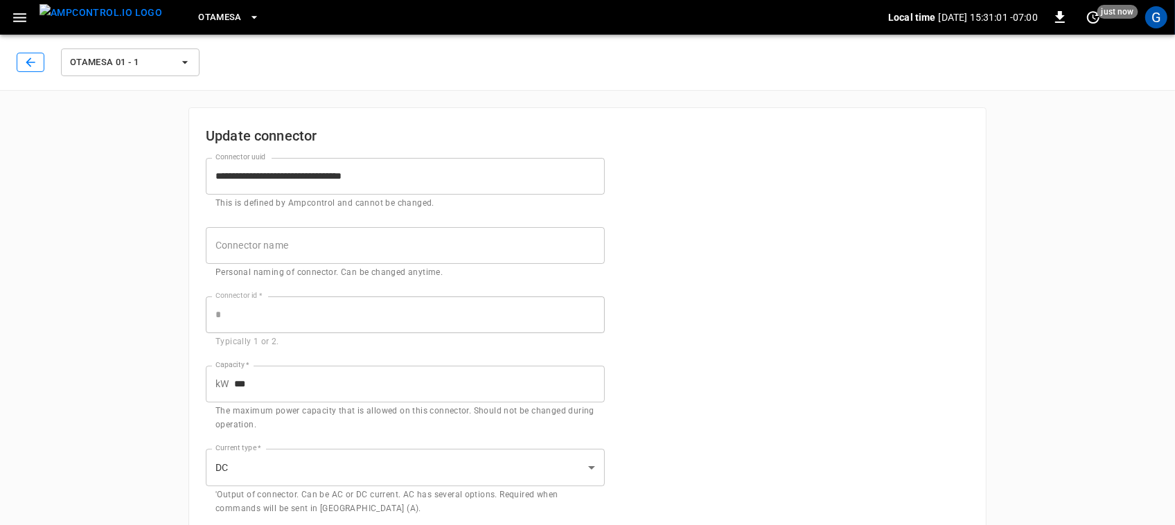
click at [31, 53] on button "button" at bounding box center [31, 62] width 28 height 19
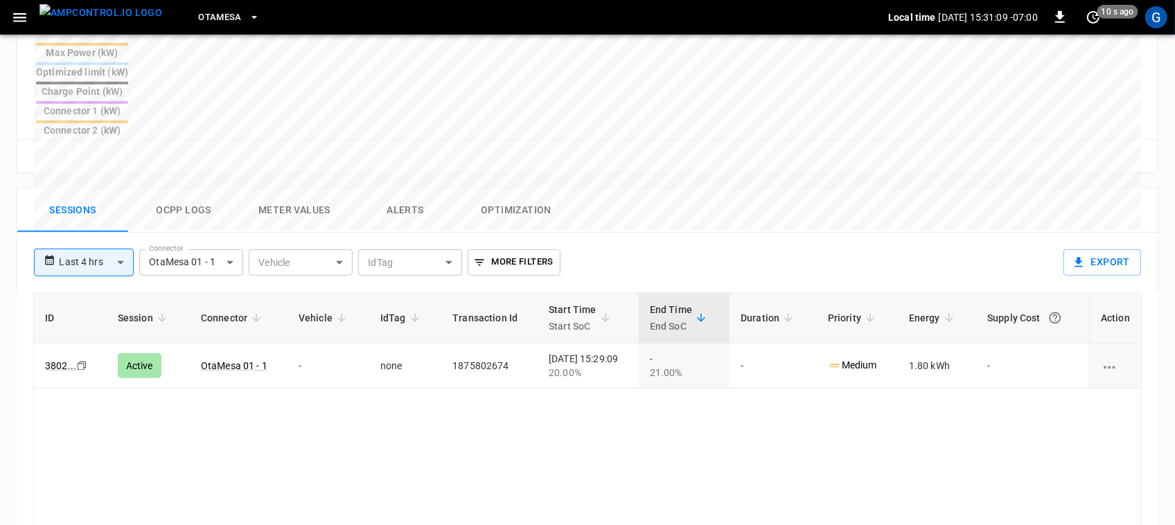
scroll to position [586, 0]
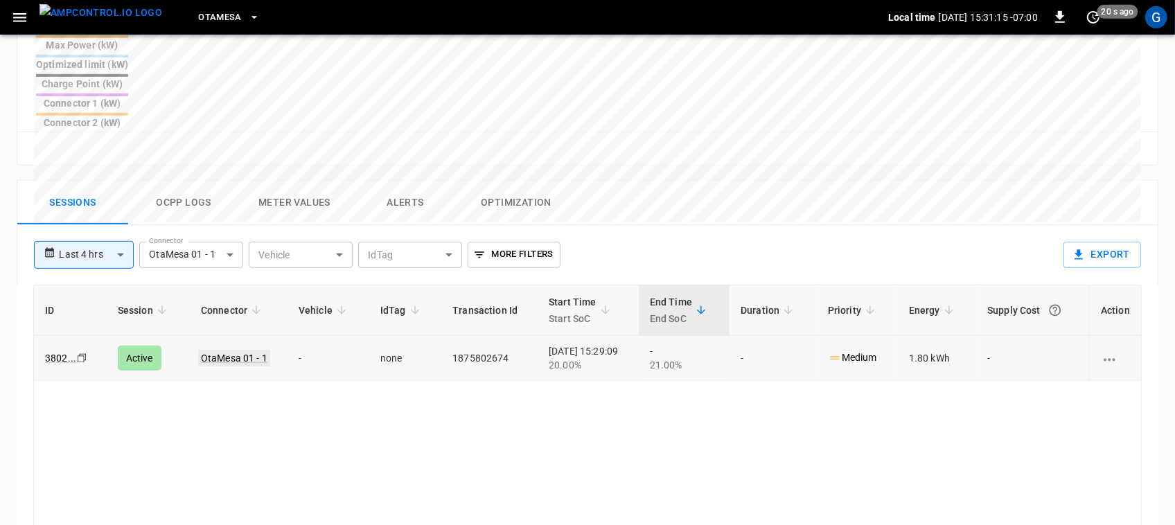
click at [243, 350] on link "OtaMesa 01 - 1" at bounding box center [234, 358] width 72 height 17
click at [240, 350] on link "OtaMesa 01 - 1" at bounding box center [234, 358] width 72 height 17
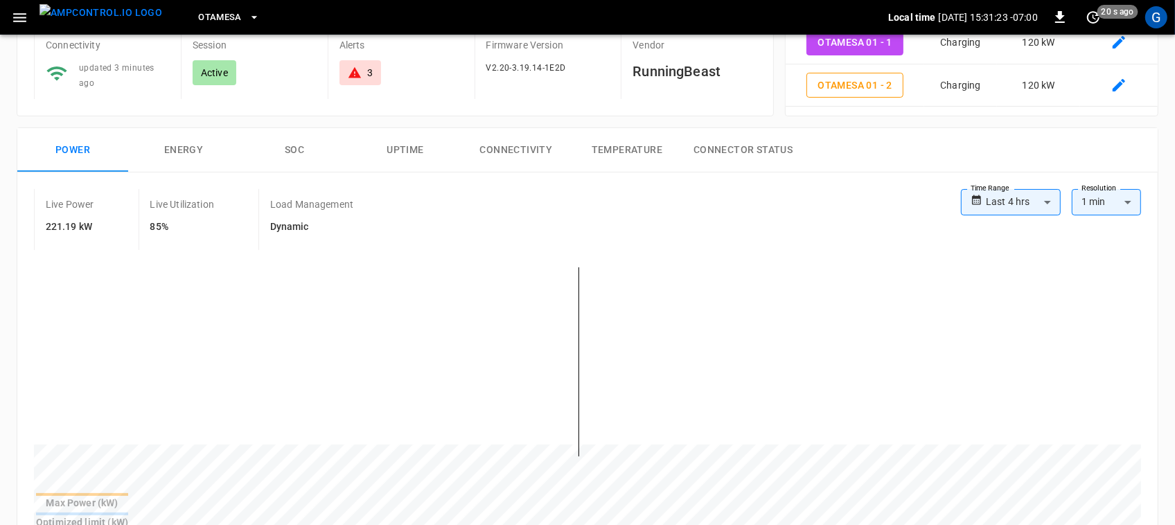
scroll to position [94, 0]
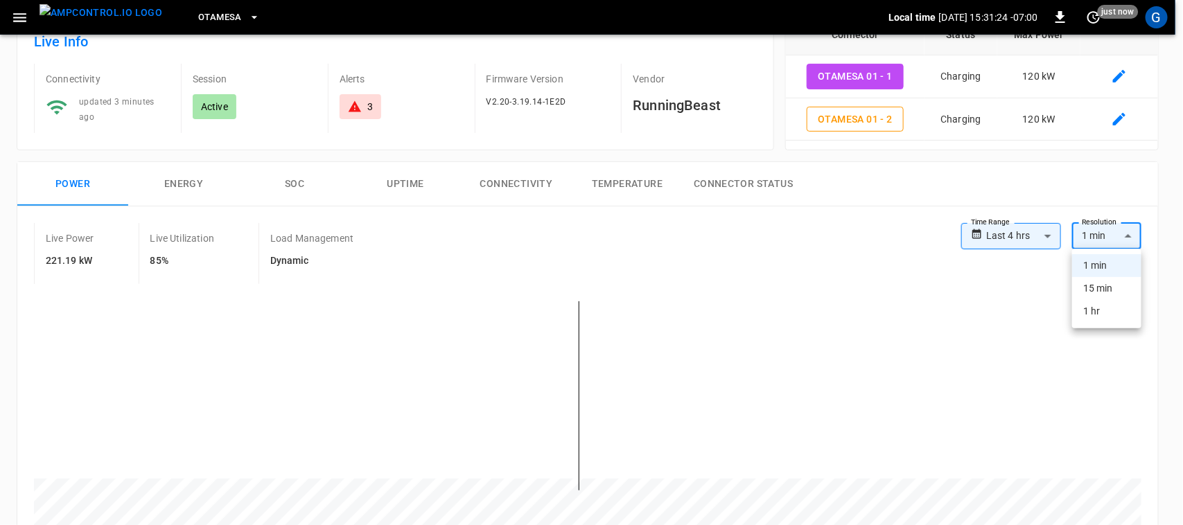
click at [920, 246] on div at bounding box center [591, 262] width 1183 height 525
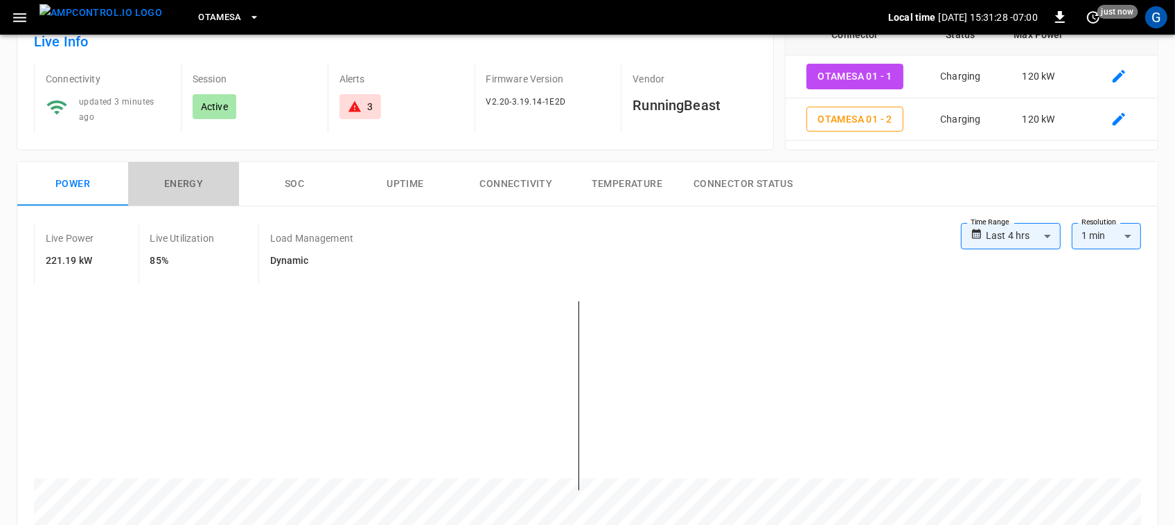
click at [175, 189] on button "Energy" at bounding box center [183, 184] width 111 height 44
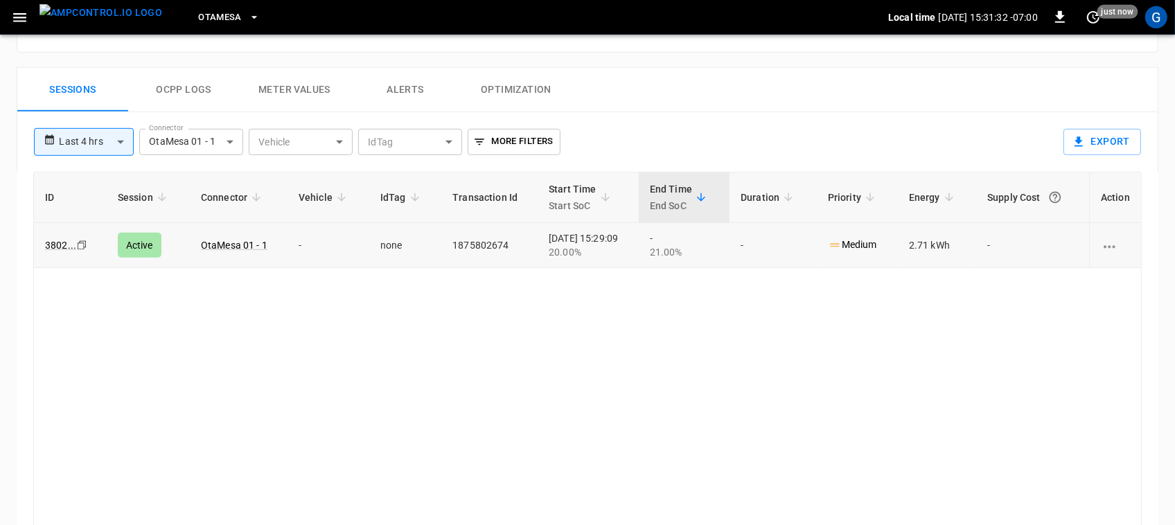
scroll to position [0, 0]
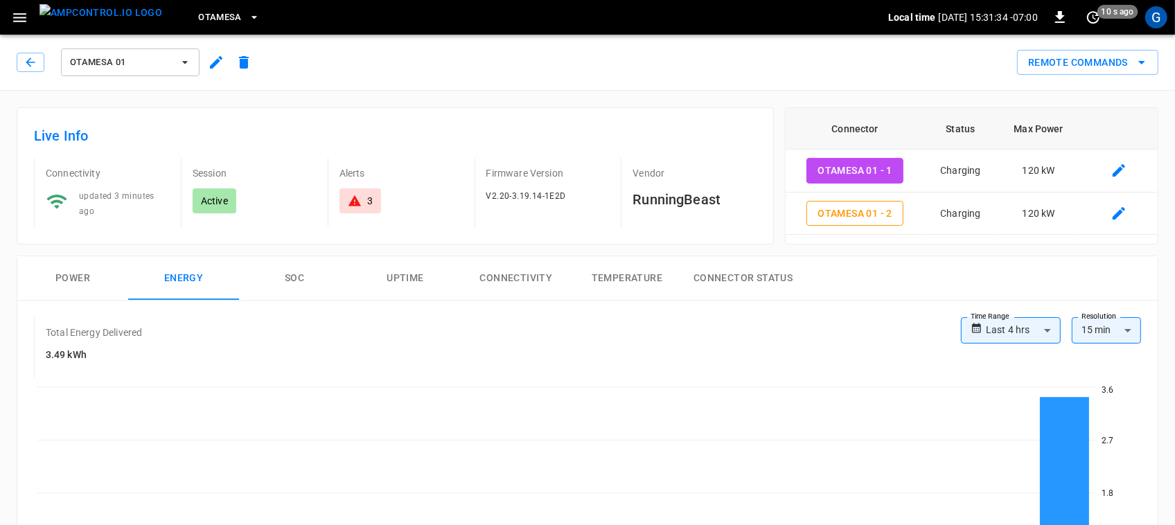
click at [861, 109] on th "Connector" at bounding box center [855, 129] width 139 height 42
click at [798, 164] on td "OtaMesa 01 - 1" at bounding box center [855, 171] width 139 height 43
click at [795, 164] on td "OtaMesa 01 - 1" at bounding box center [855, 171] width 139 height 43
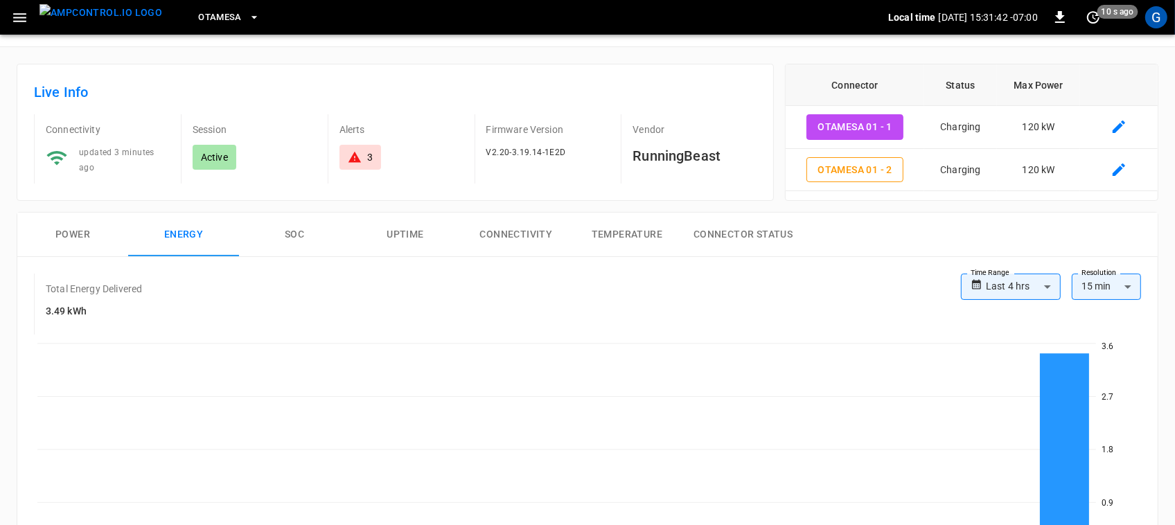
scroll to position [33, 0]
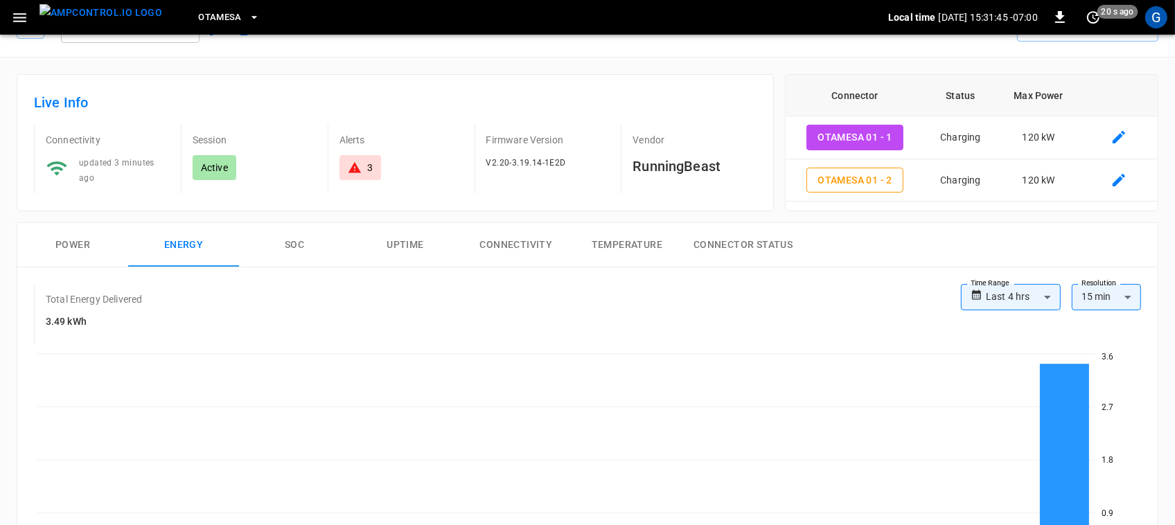
click at [400, 246] on button "Uptime" at bounding box center [405, 245] width 111 height 44
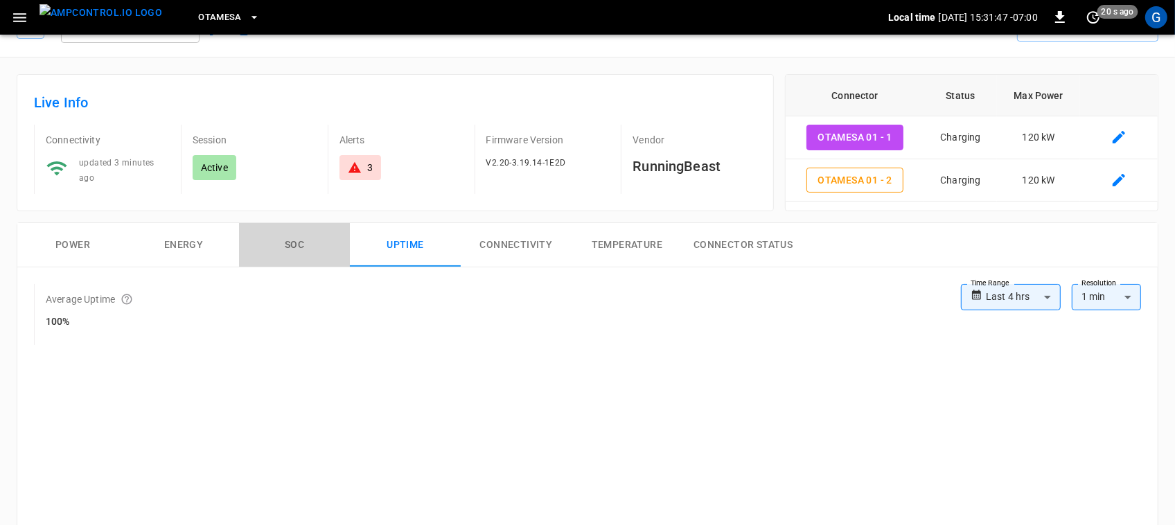
click at [295, 234] on button "SOC" at bounding box center [294, 245] width 111 height 44
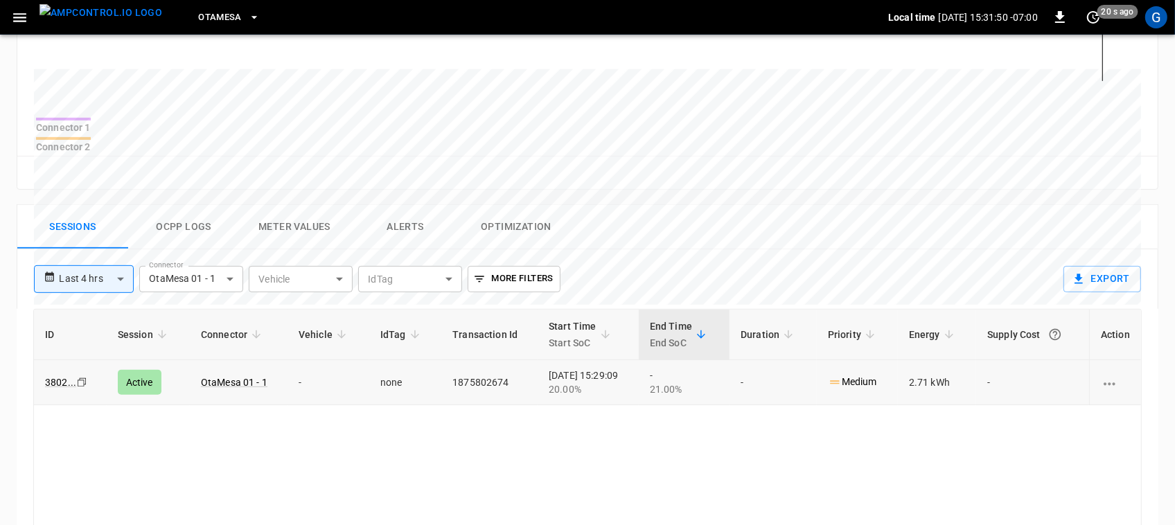
scroll to position [505, 0]
click at [204, 261] on body "**********" at bounding box center [587, 112] width 1175 height 1234
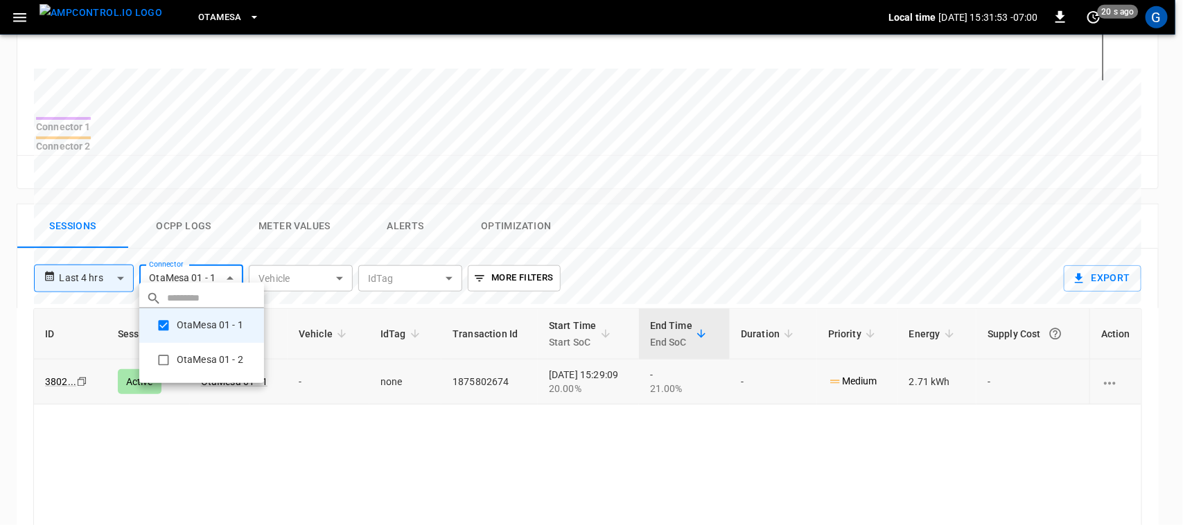
click at [179, 366] on li "OtaMesa 01 - 2" at bounding box center [201, 360] width 125 height 35
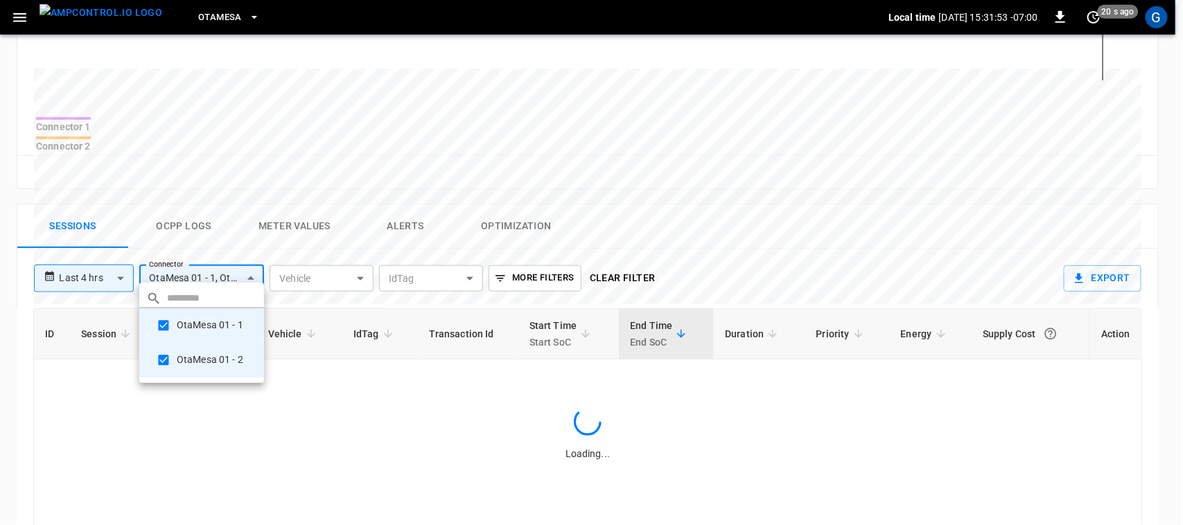
type input "**********"
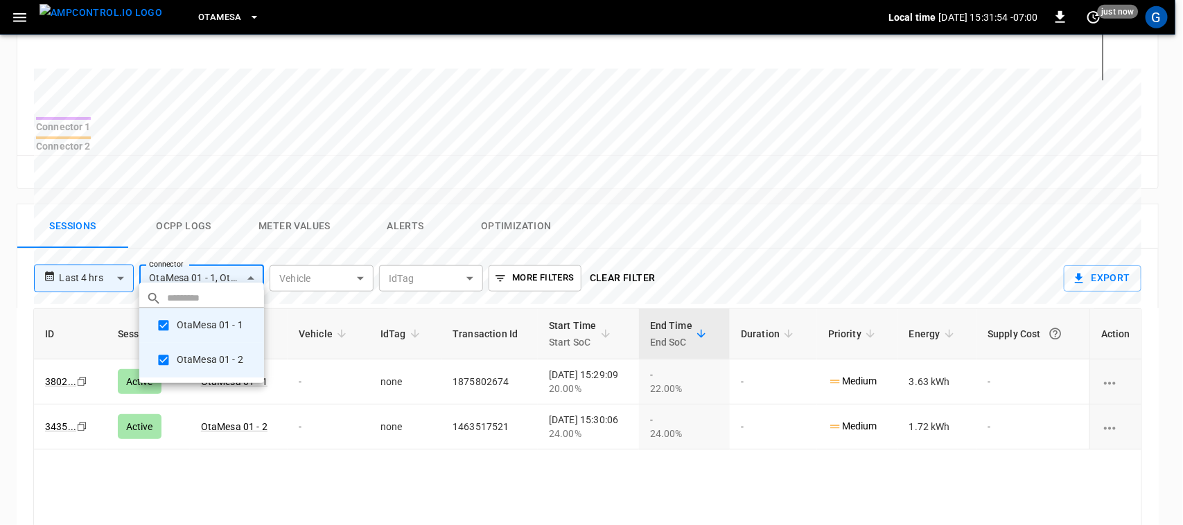
click at [267, 409] on div at bounding box center [591, 262] width 1183 height 525
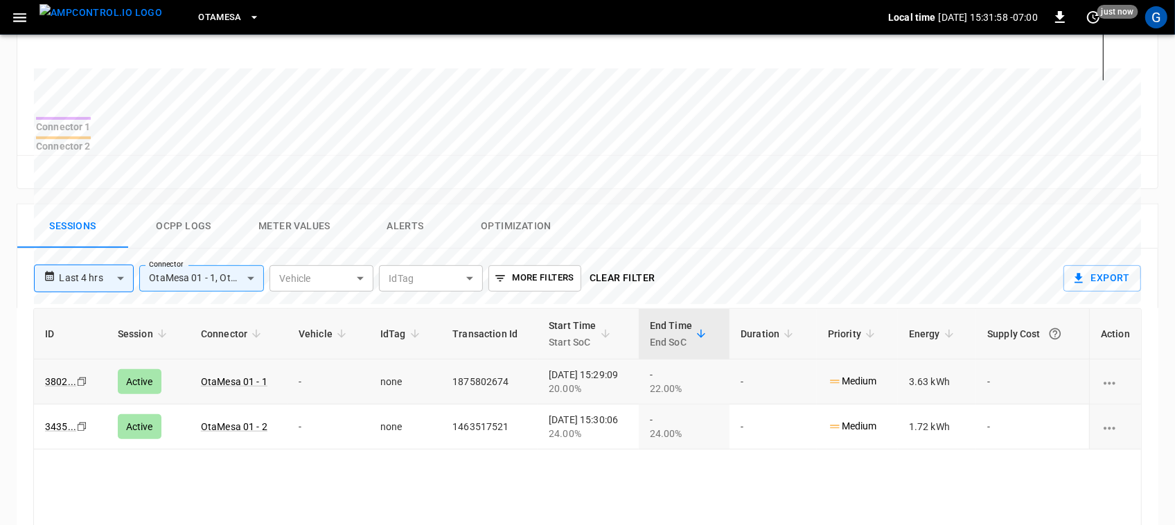
click at [1117, 375] on icon "charging session options" at bounding box center [1109, 383] width 17 height 17
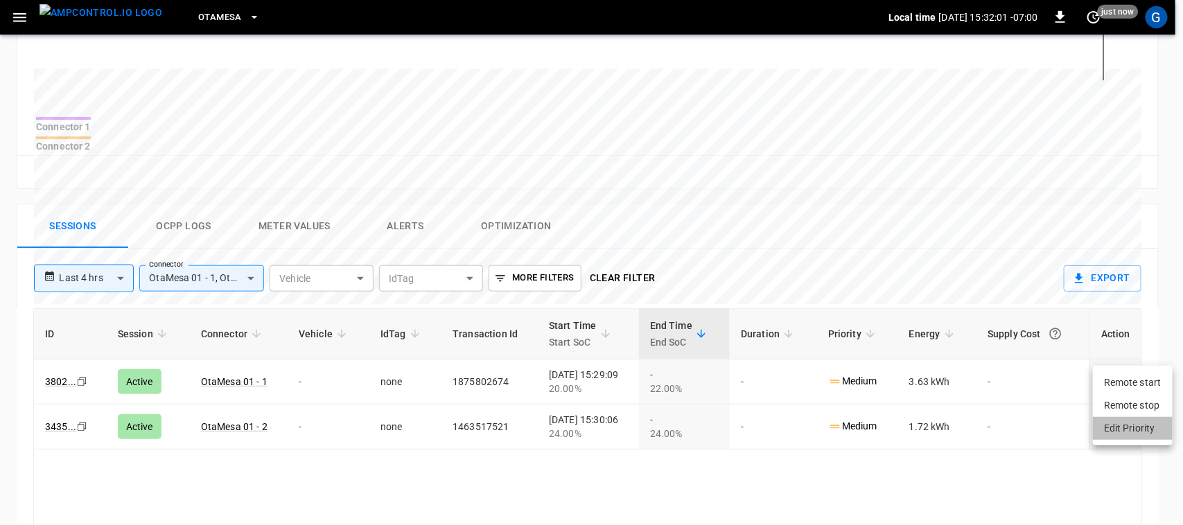
click at [1103, 423] on li "Edit Priority" at bounding box center [1133, 428] width 80 height 23
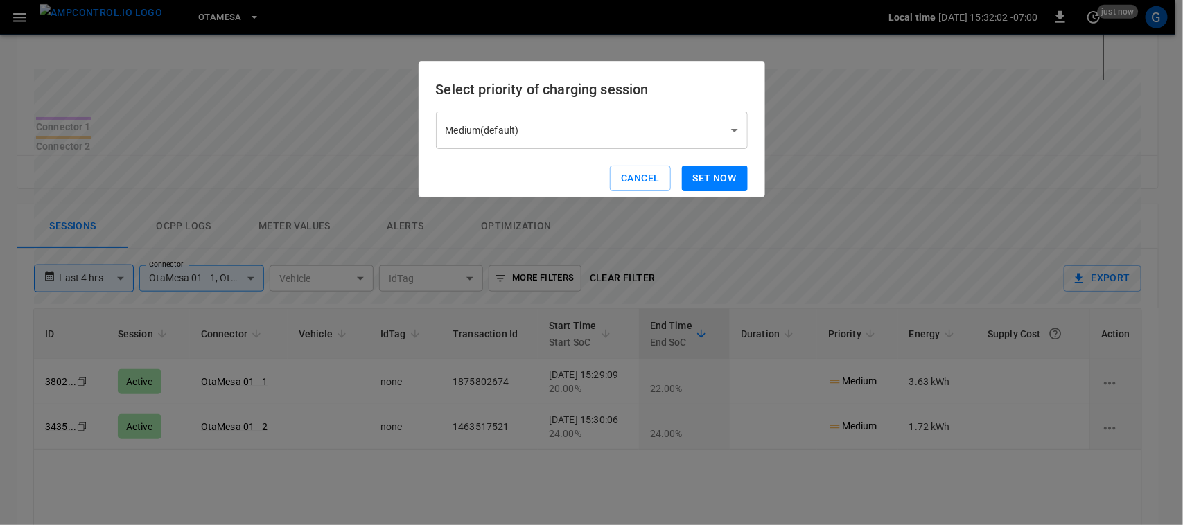
click at [648, 125] on body "**********" at bounding box center [591, 112] width 1183 height 1234
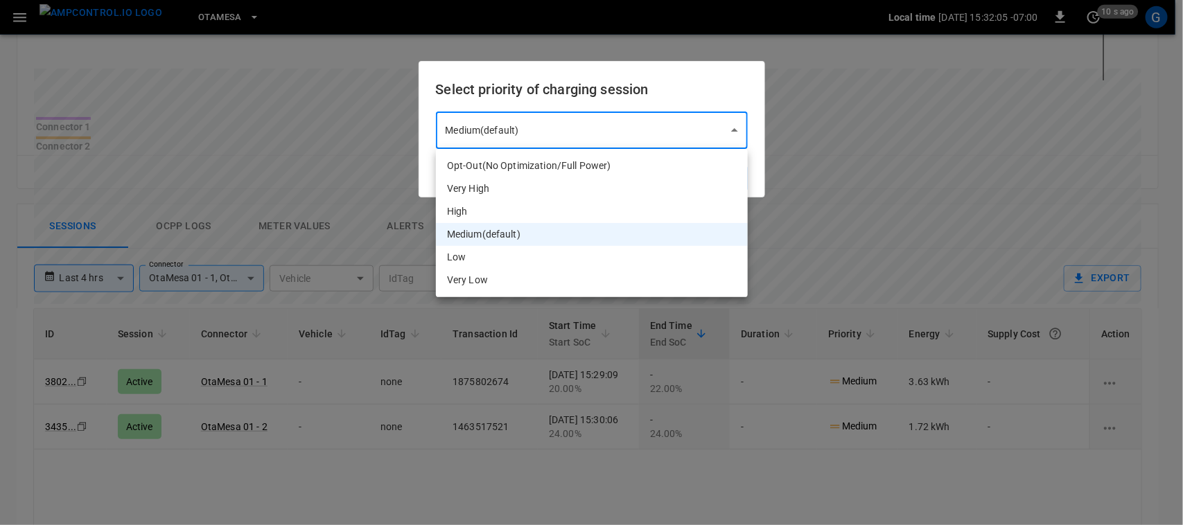
click at [610, 180] on li "Very High" at bounding box center [592, 188] width 312 height 23
type input "*"
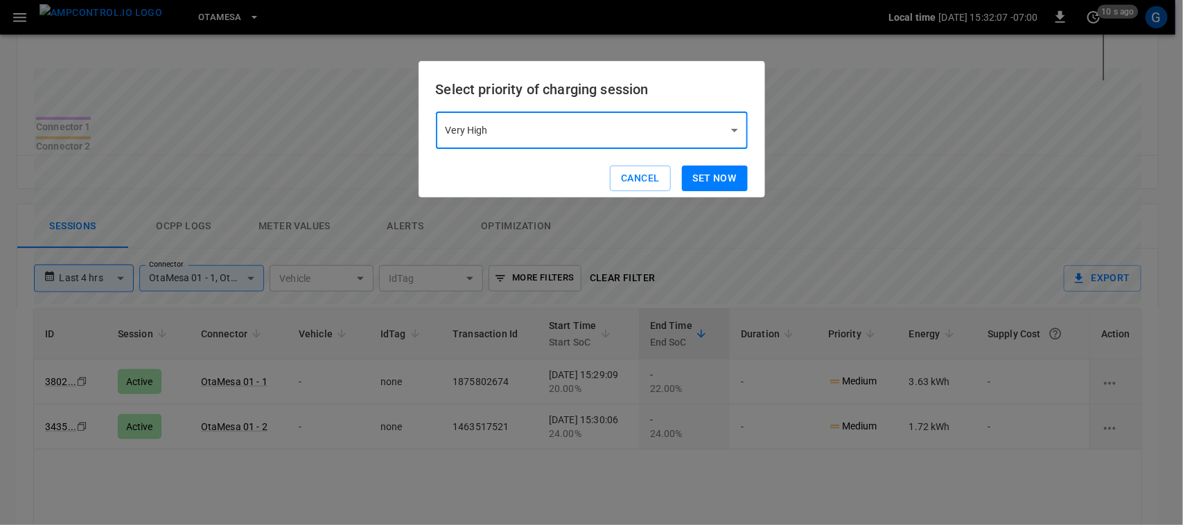
click at [718, 177] on button "Set now" at bounding box center [715, 179] width 66 height 26
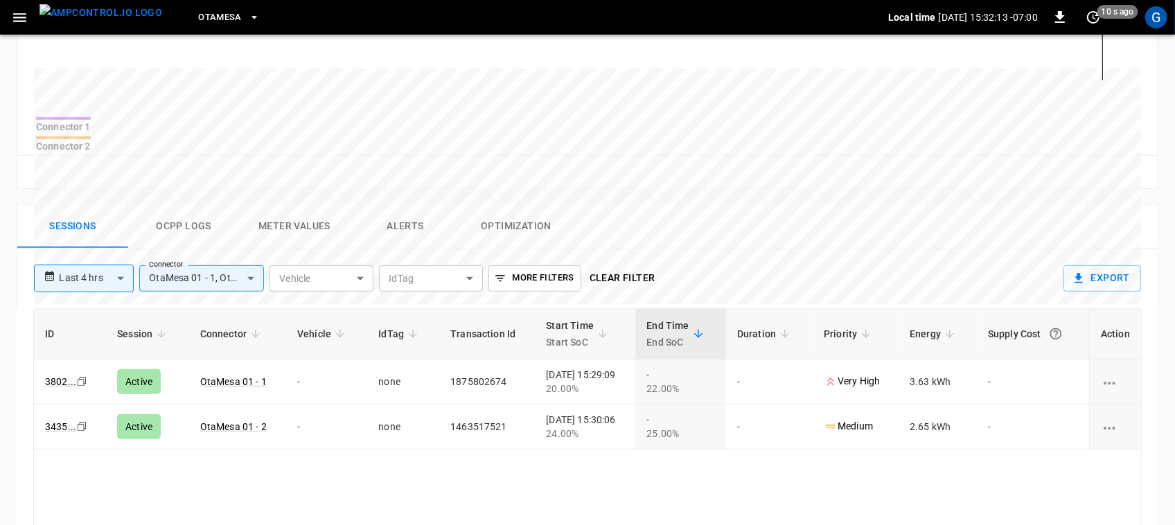
click at [1110, 375] on icon "charging session options" at bounding box center [1109, 383] width 17 height 17
click at [69, 34] on li "Remote start" at bounding box center [40, 27] width 60 height 13
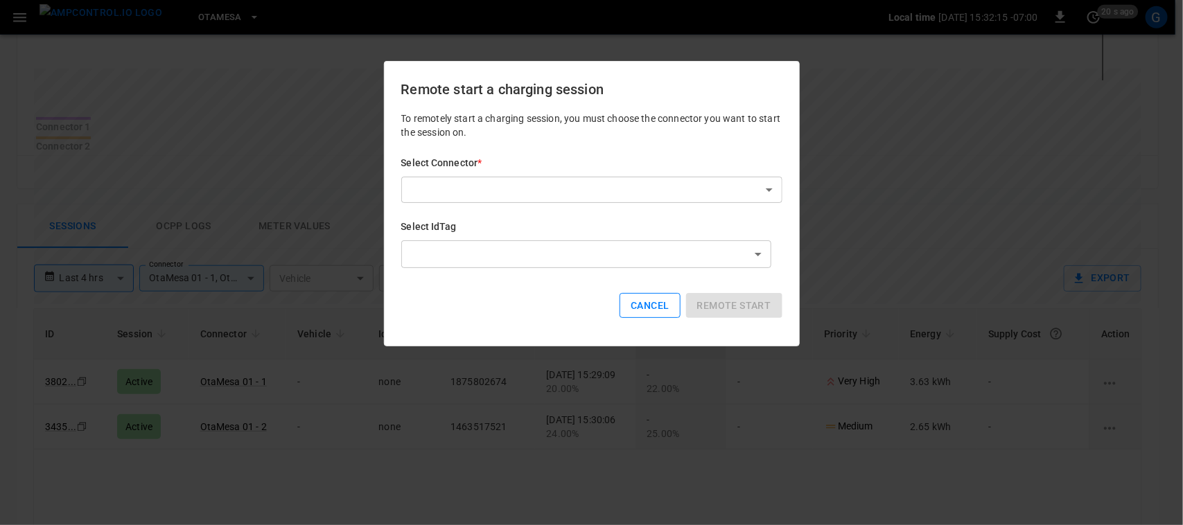
click at [631, 305] on button "Cancel" at bounding box center [650, 306] width 60 height 26
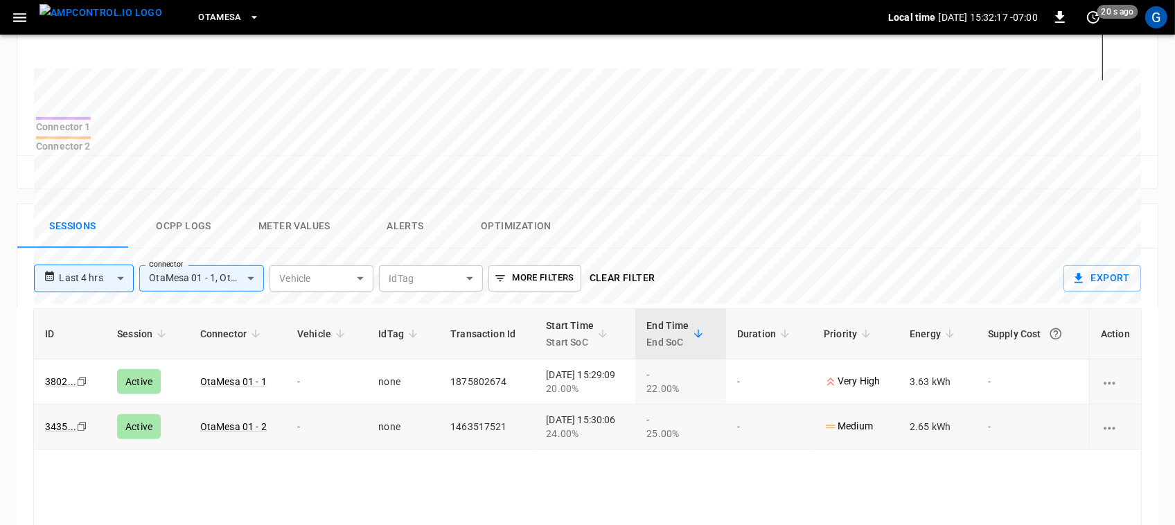
click at [1112, 421] on icon "charging session options" at bounding box center [1109, 428] width 17 height 17
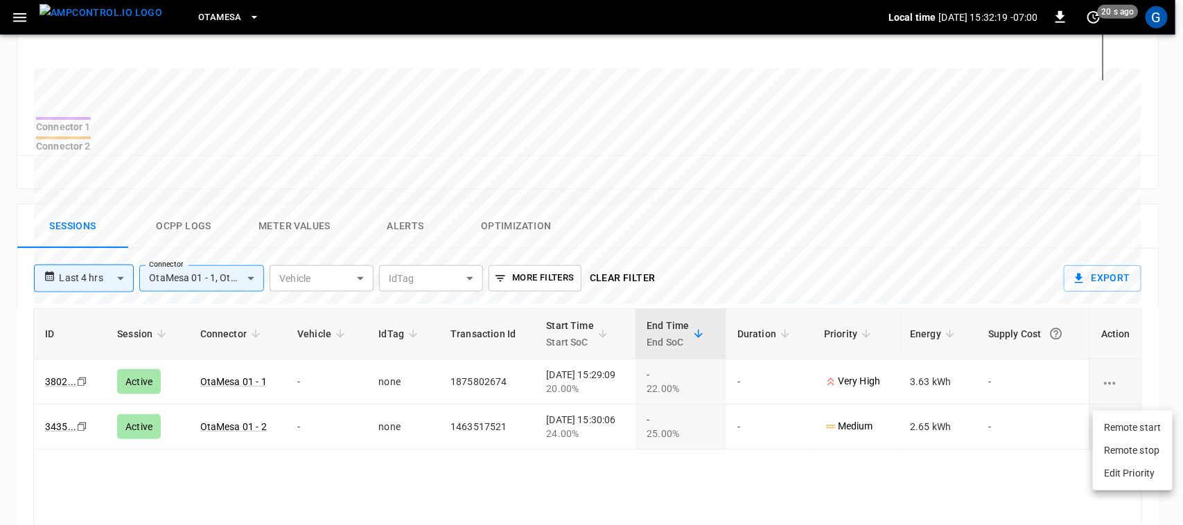
click at [1103, 475] on li "Edit Priority" at bounding box center [1133, 473] width 80 height 23
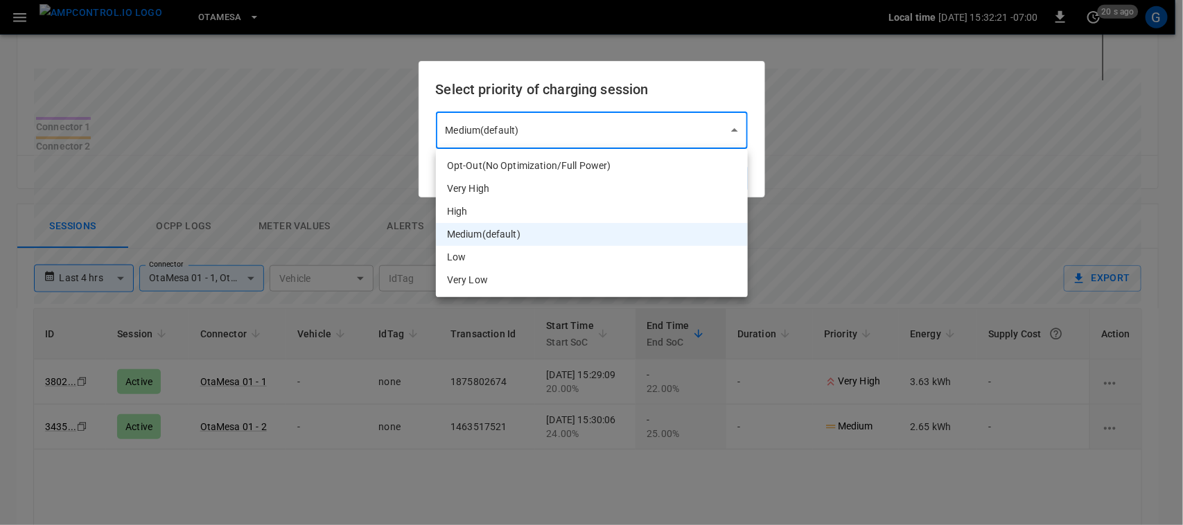
click at [674, 130] on body "**********" at bounding box center [591, 112] width 1183 height 1234
click at [503, 193] on div "**********" at bounding box center [582, 453] width 1153 height 521
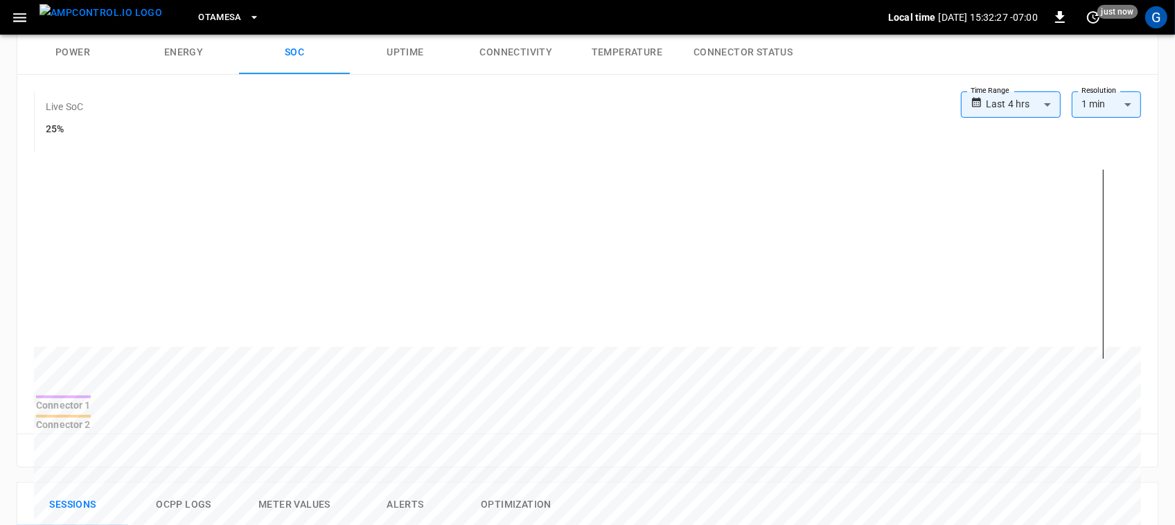
scroll to position [0, 0]
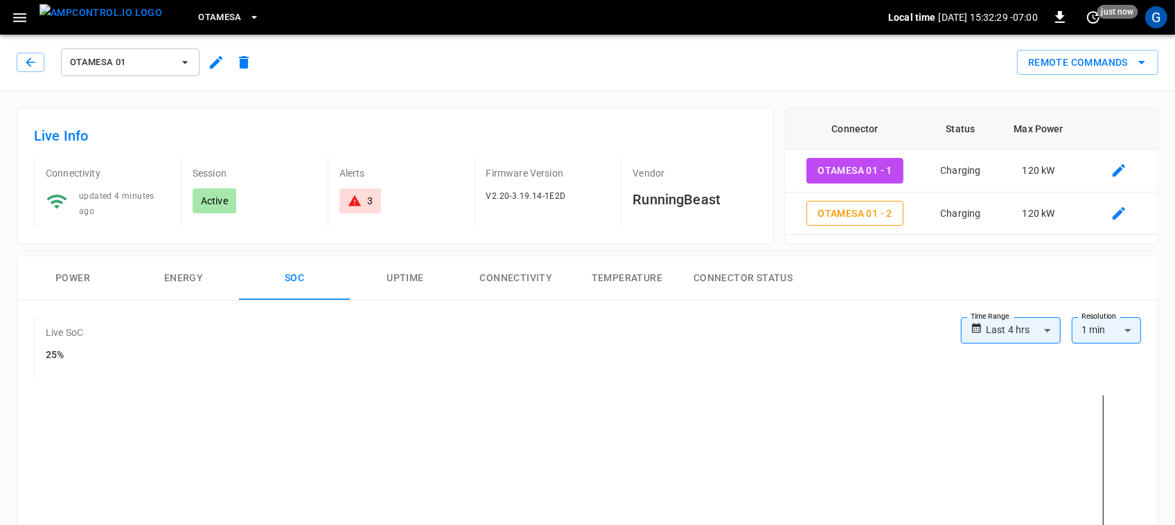
click at [12, 68] on div "OtaMesa 01" at bounding box center [134, 59] width 247 height 39
click at [25, 64] on icon "button" at bounding box center [31, 62] width 14 height 14
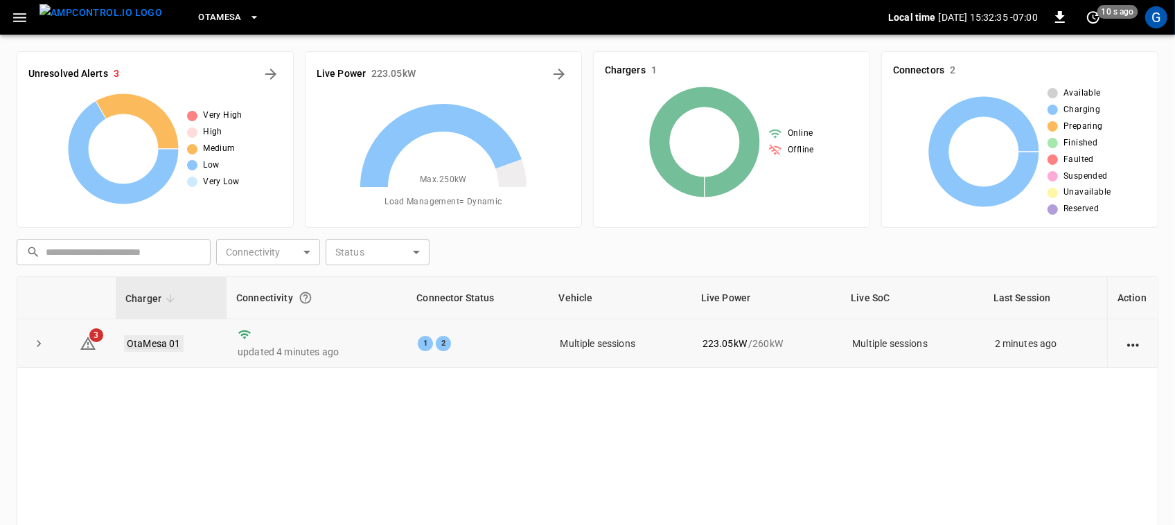
click at [159, 342] on link "OtaMesa 01" at bounding box center [154, 343] width 60 height 17
